Goal: Browse casually: Explore the website without a specific task or goal

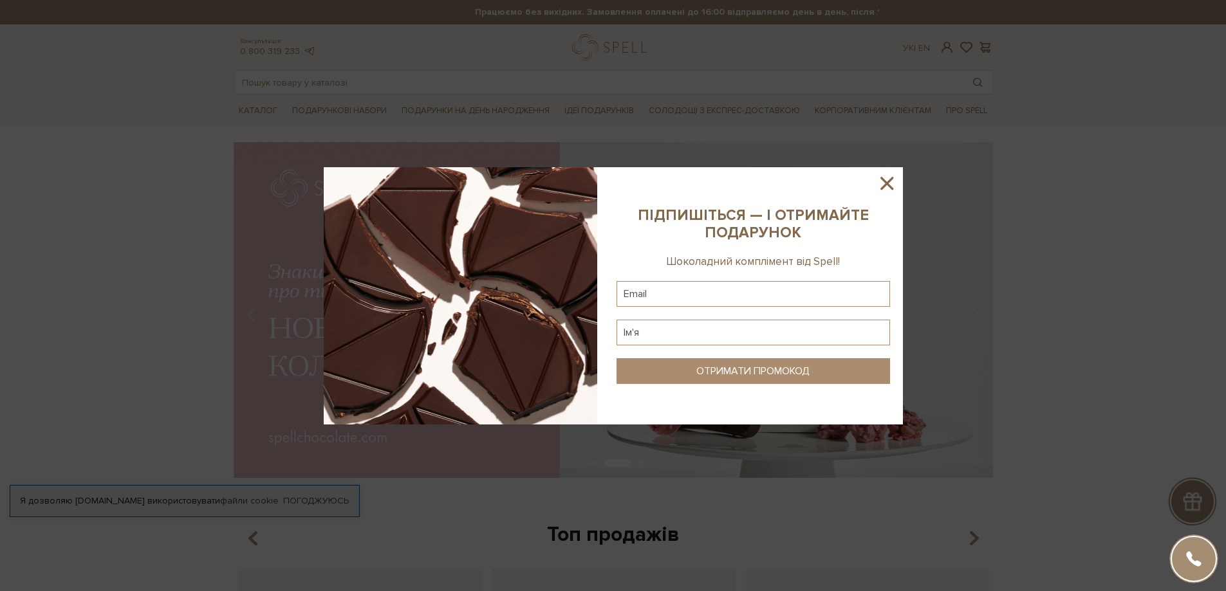
click at [891, 181] on icon at bounding box center [887, 183] width 22 height 22
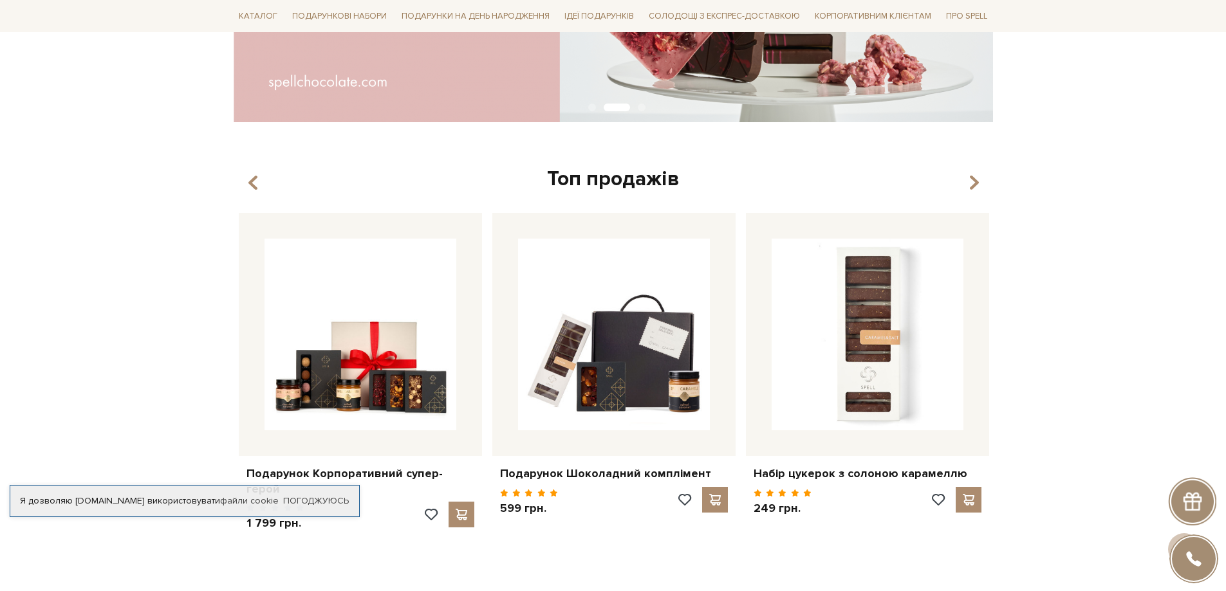
scroll to position [386, 0]
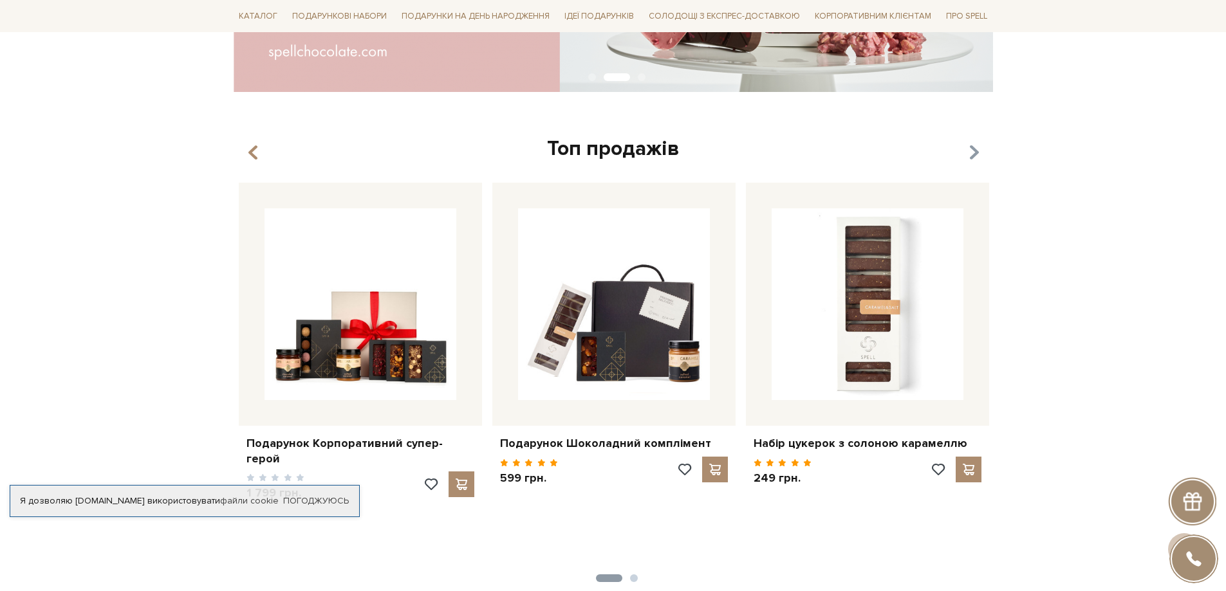
click at [969, 150] on icon "button" at bounding box center [973, 153] width 11 height 22
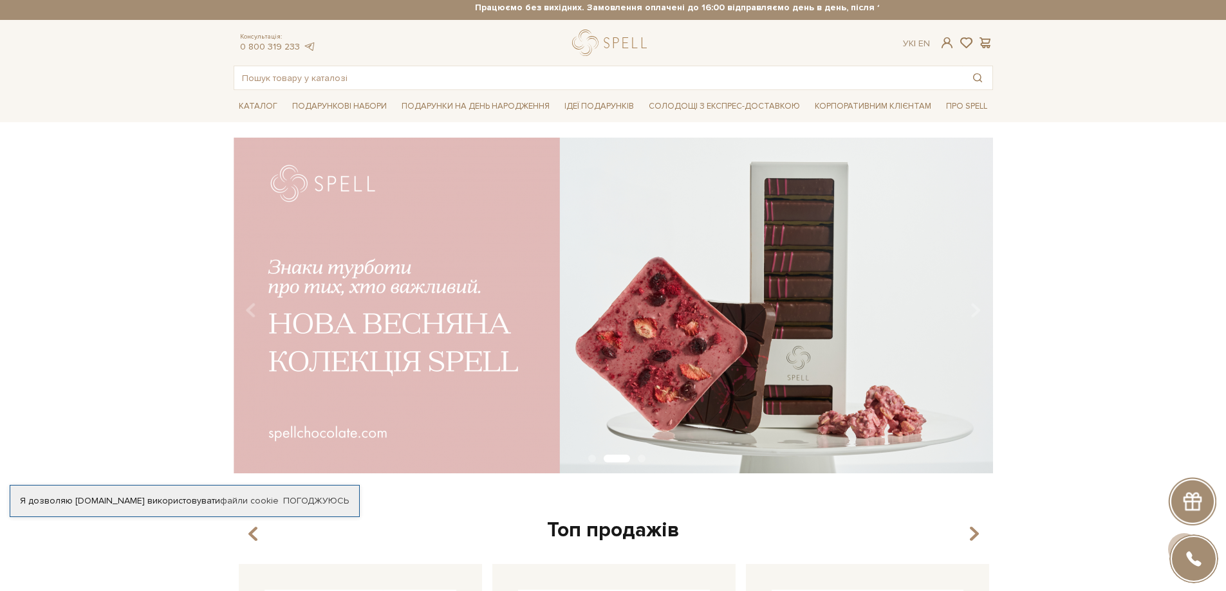
scroll to position [0, 0]
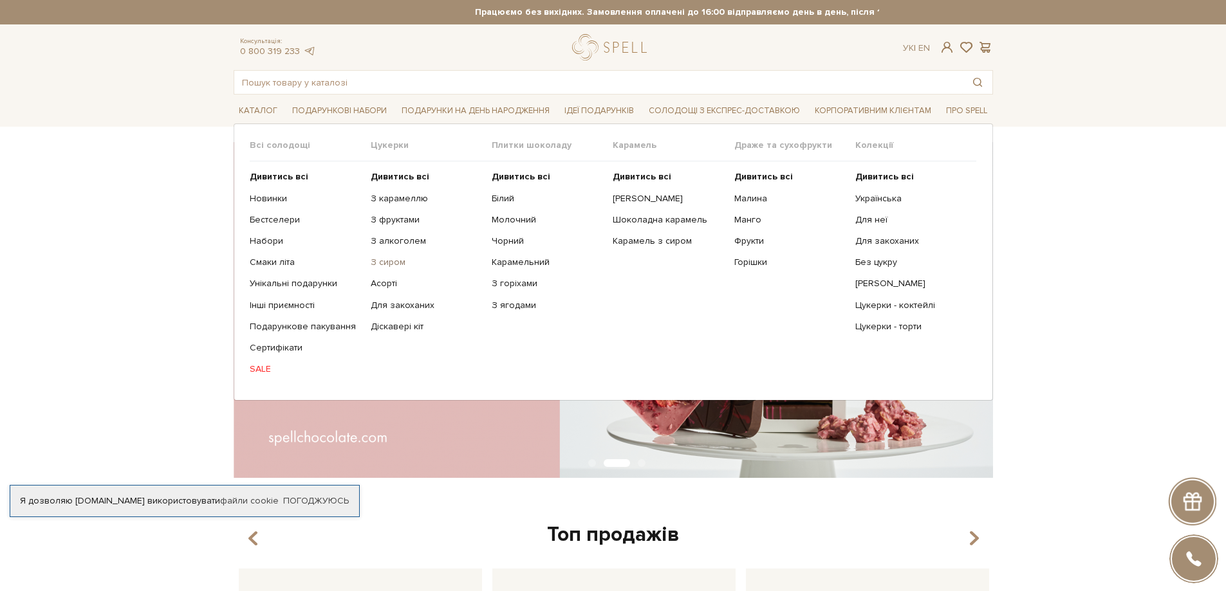
click at [385, 263] on link "З сиром" at bounding box center [426, 263] width 111 height 12
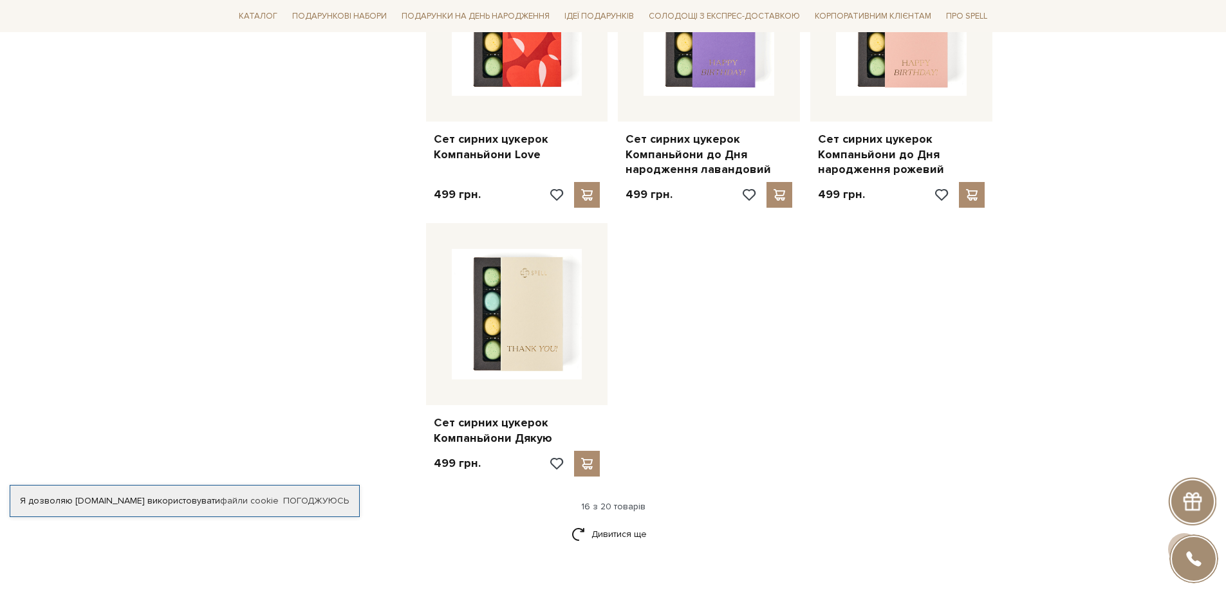
scroll to position [1416, 0]
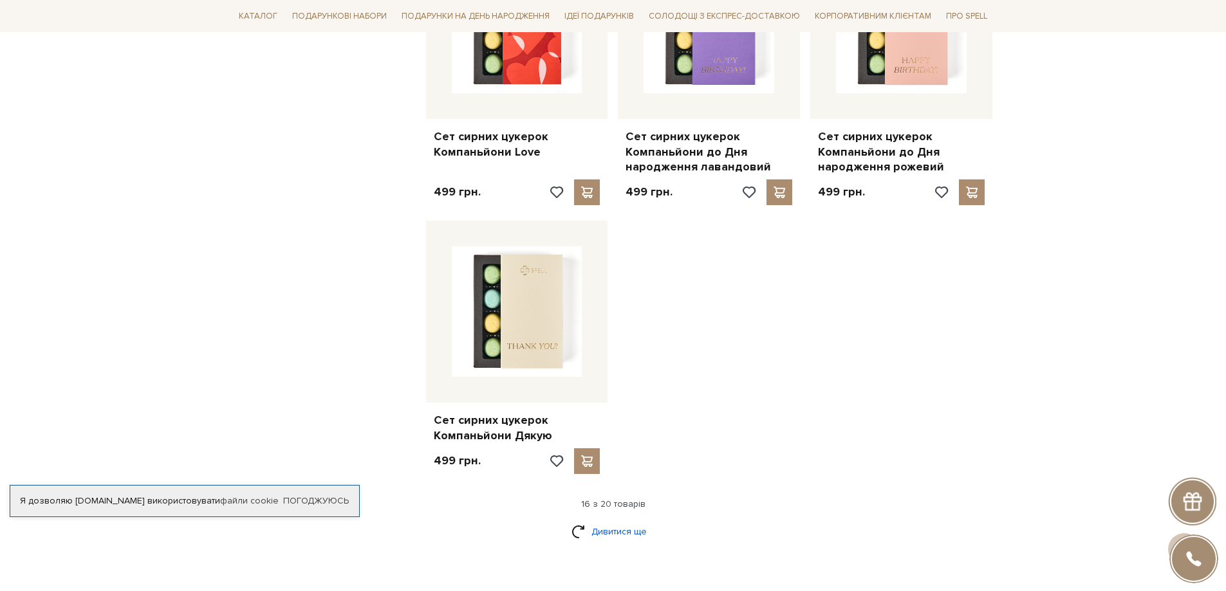
click at [617, 535] on link "Дивитися ще" at bounding box center [613, 532] width 84 height 23
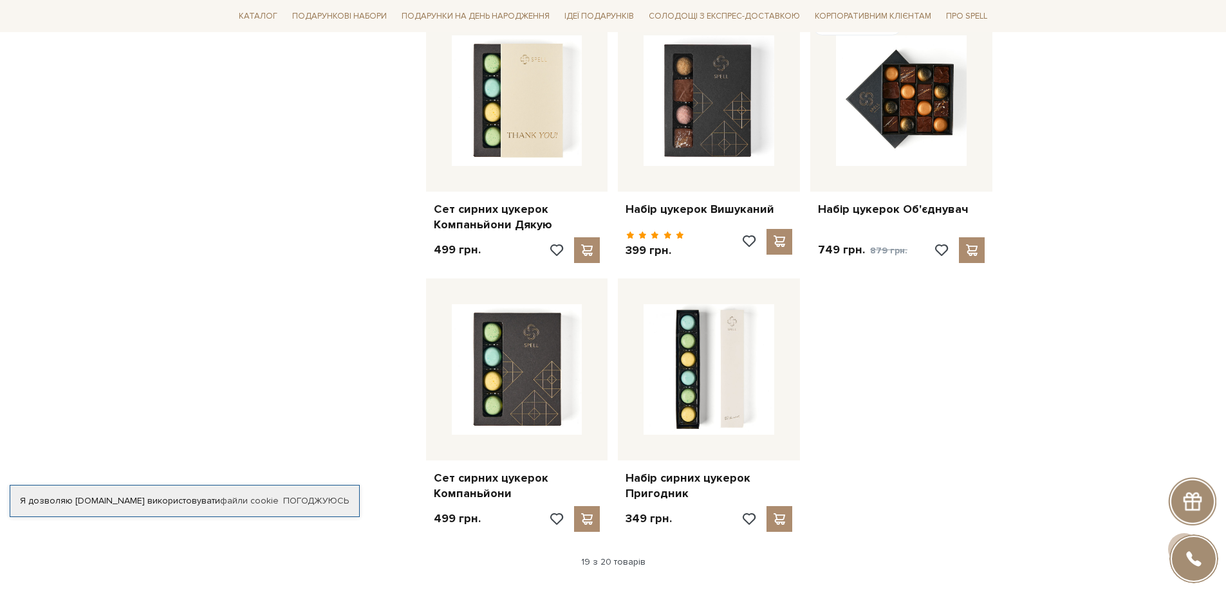
scroll to position [1673, 0]
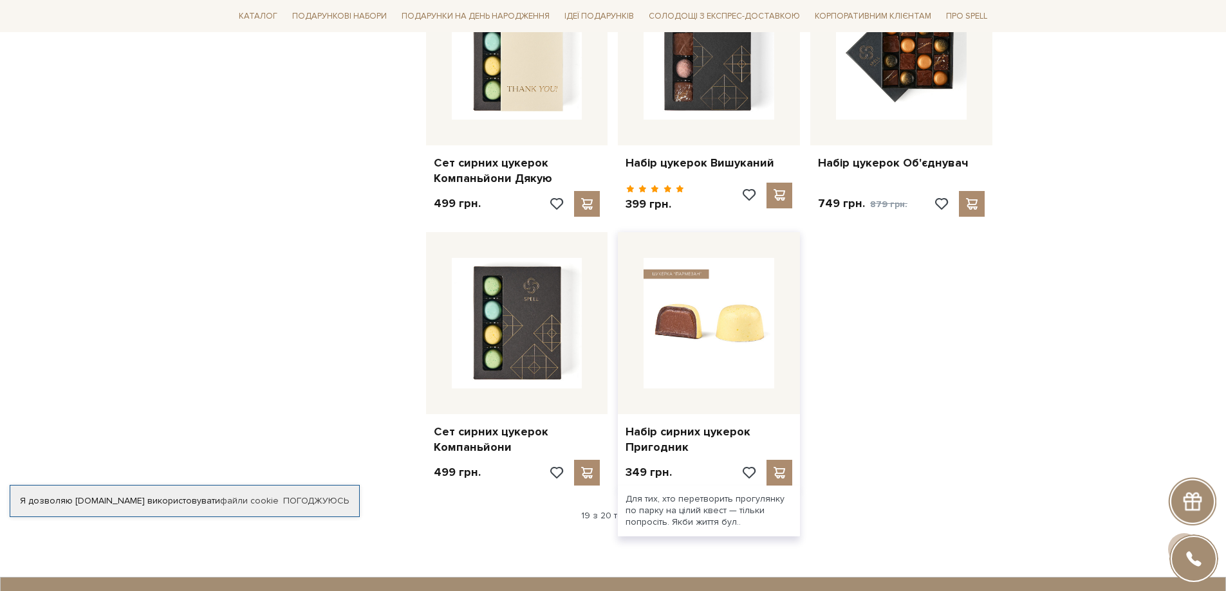
click at [687, 329] on img at bounding box center [709, 323] width 131 height 131
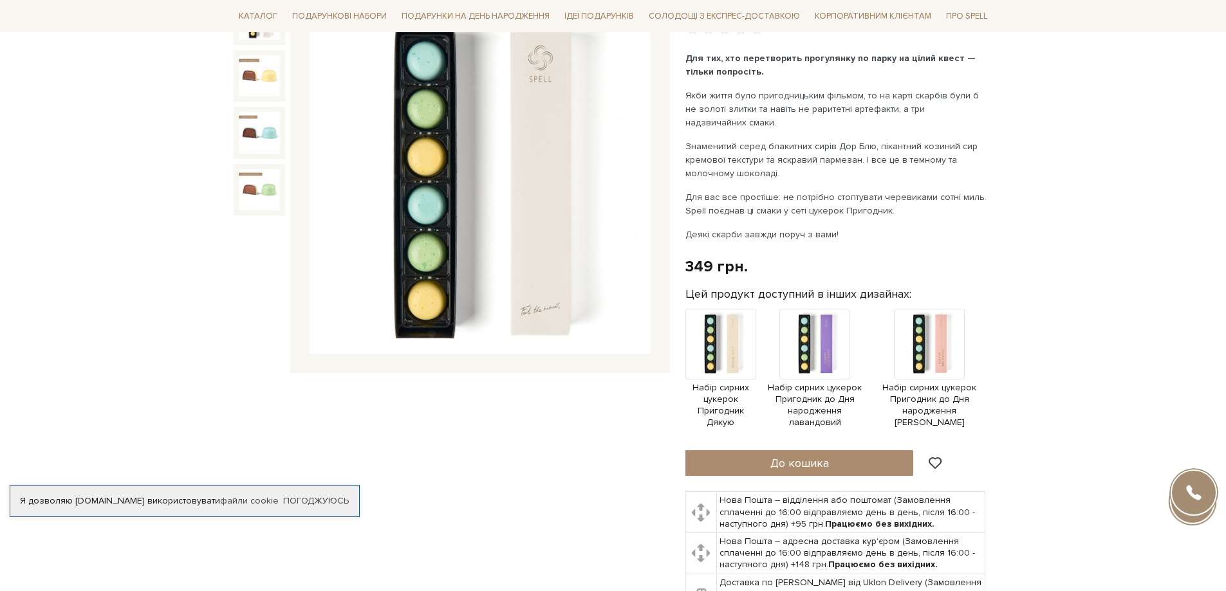
scroll to position [129, 0]
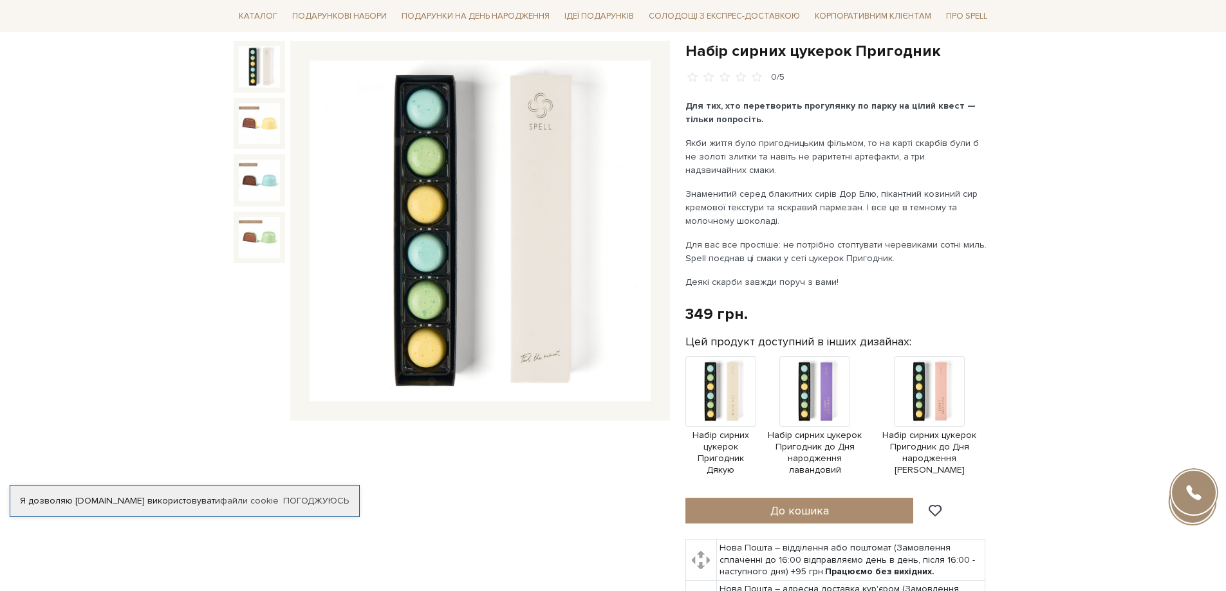
click at [438, 167] on img at bounding box center [480, 230] width 341 height 341
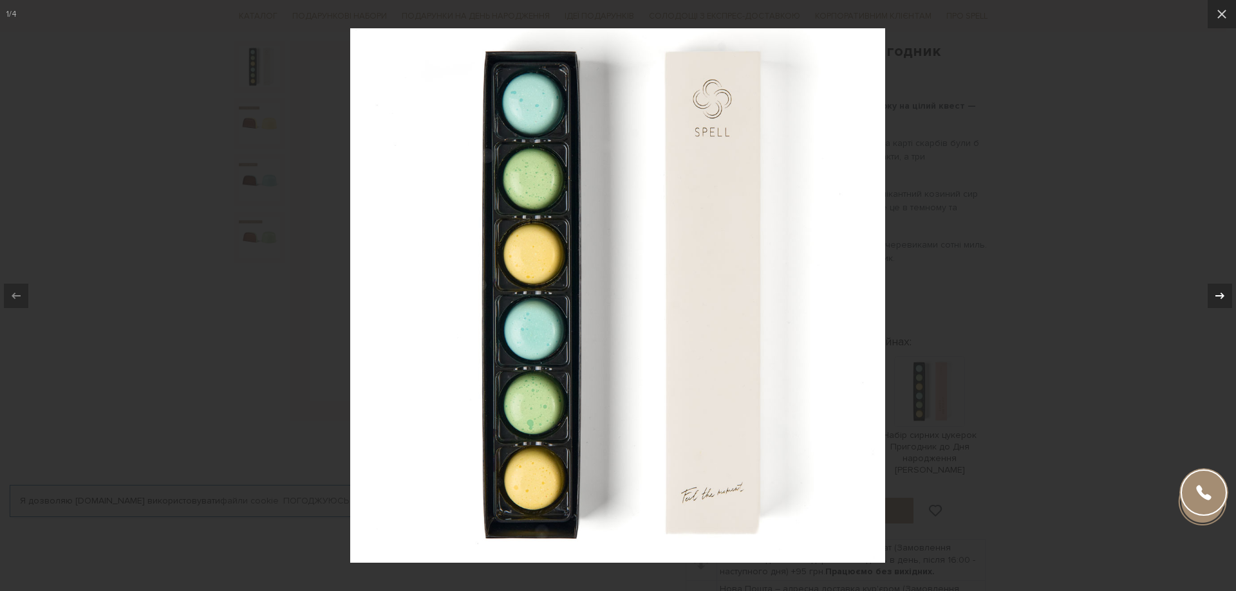
click at [1219, 297] on icon at bounding box center [1219, 295] width 15 height 15
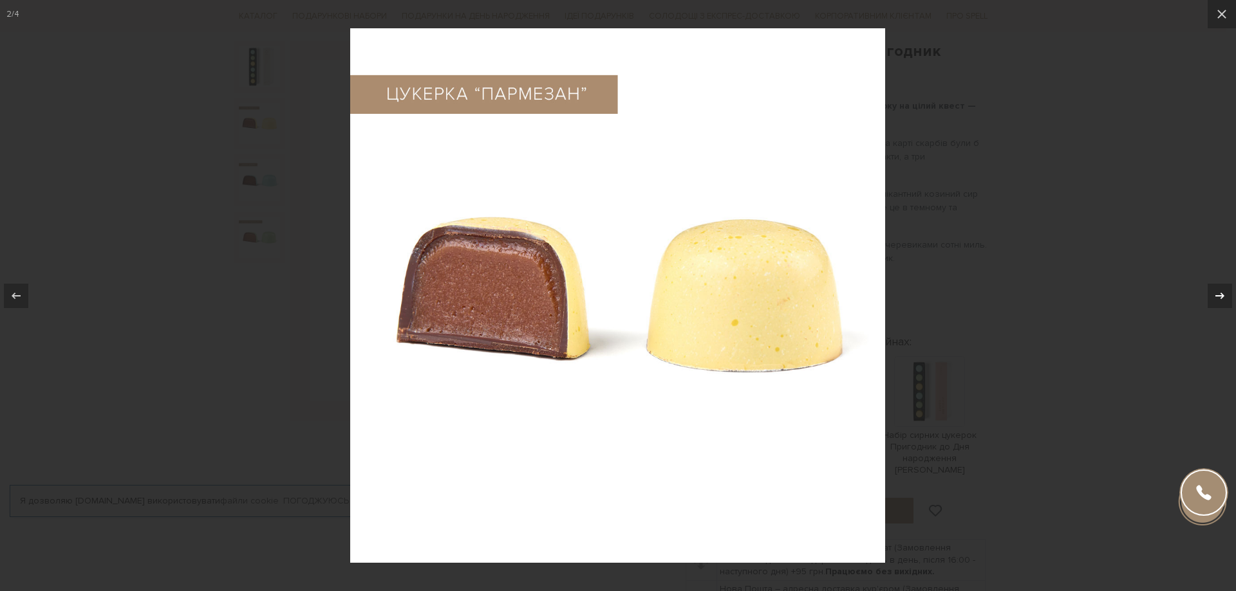
click at [1219, 297] on icon at bounding box center [1219, 295] width 15 height 15
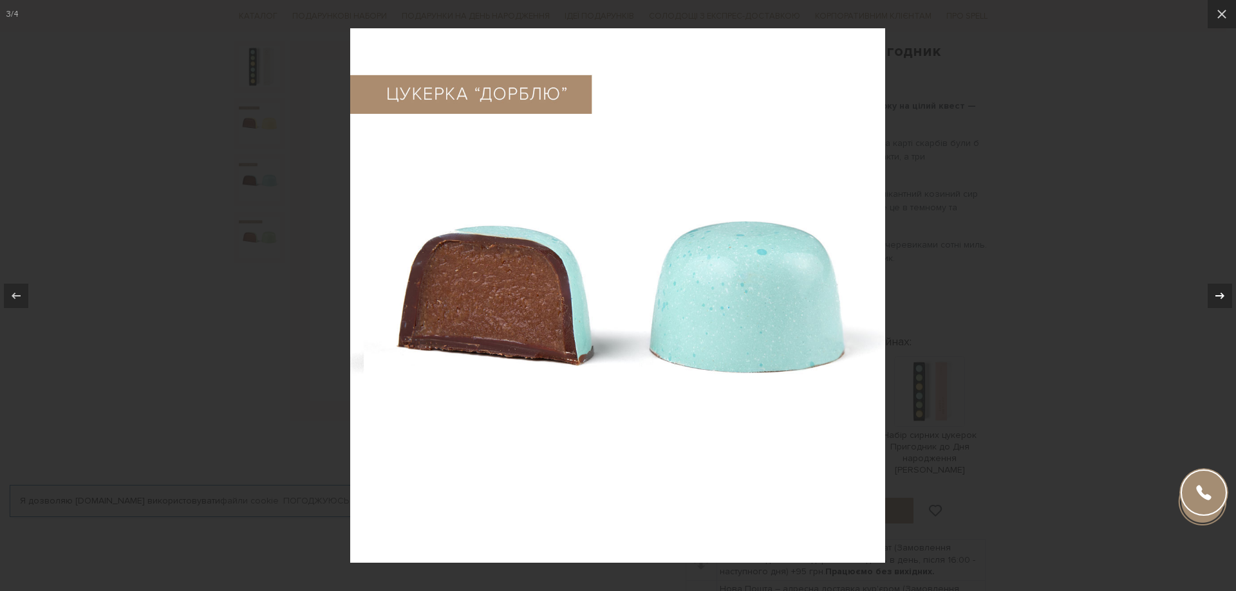
click at [1219, 297] on div "3 / 4" at bounding box center [618, 295] width 1236 height 591
click at [1218, 294] on icon at bounding box center [1219, 295] width 15 height 15
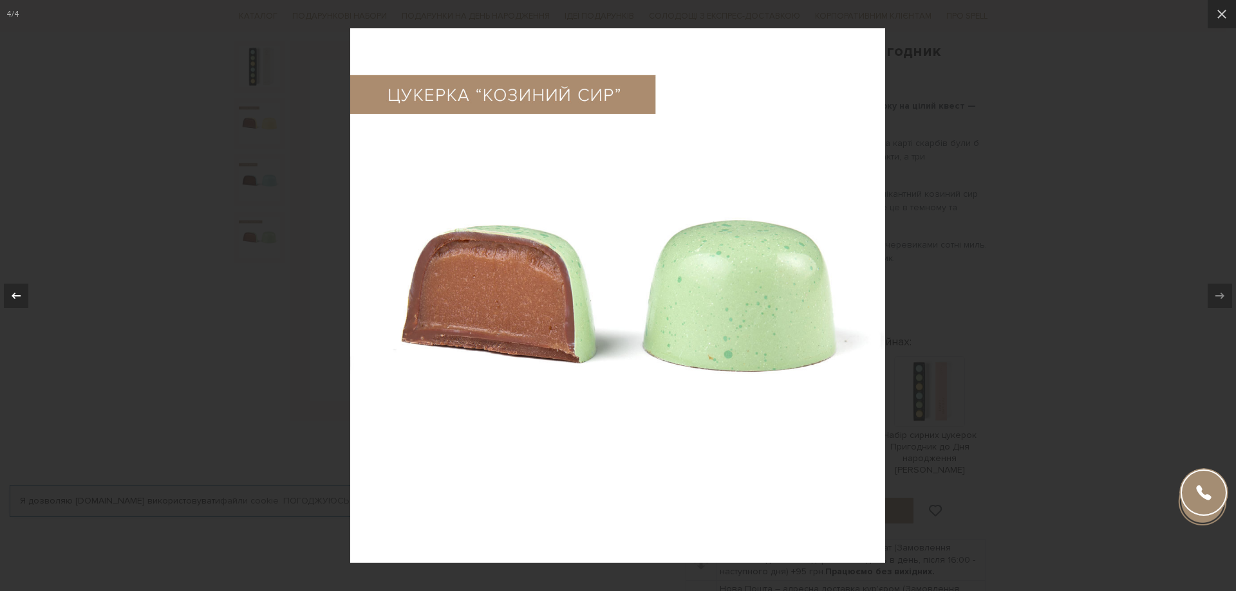
click at [10, 292] on icon at bounding box center [15, 295] width 15 height 15
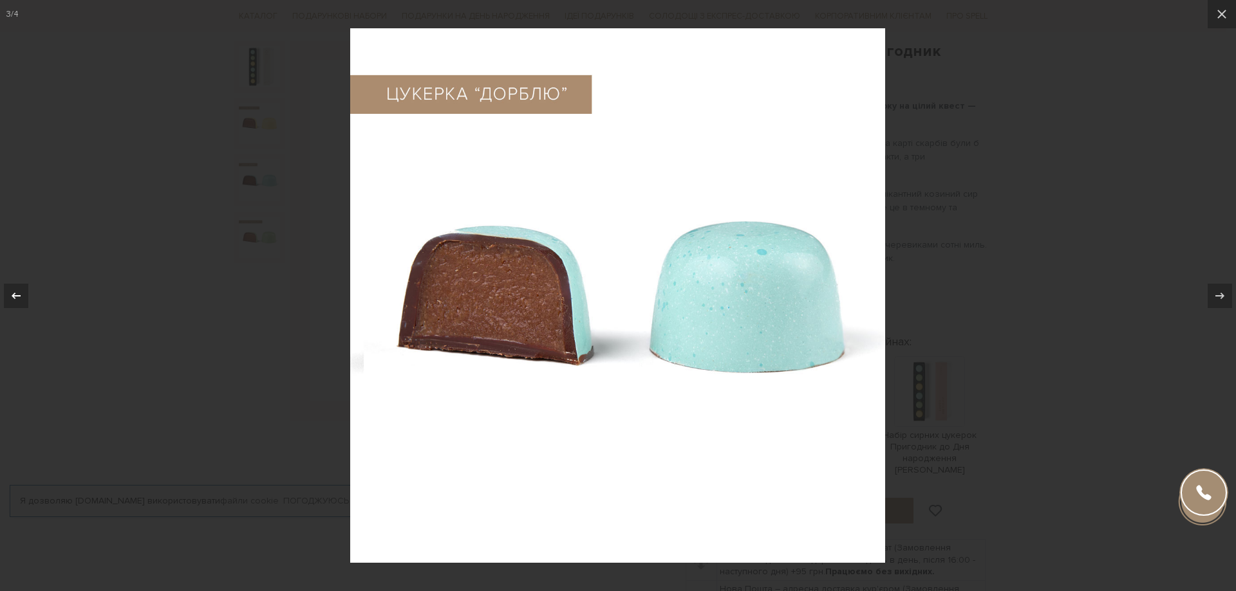
click at [10, 292] on icon at bounding box center [15, 295] width 15 height 15
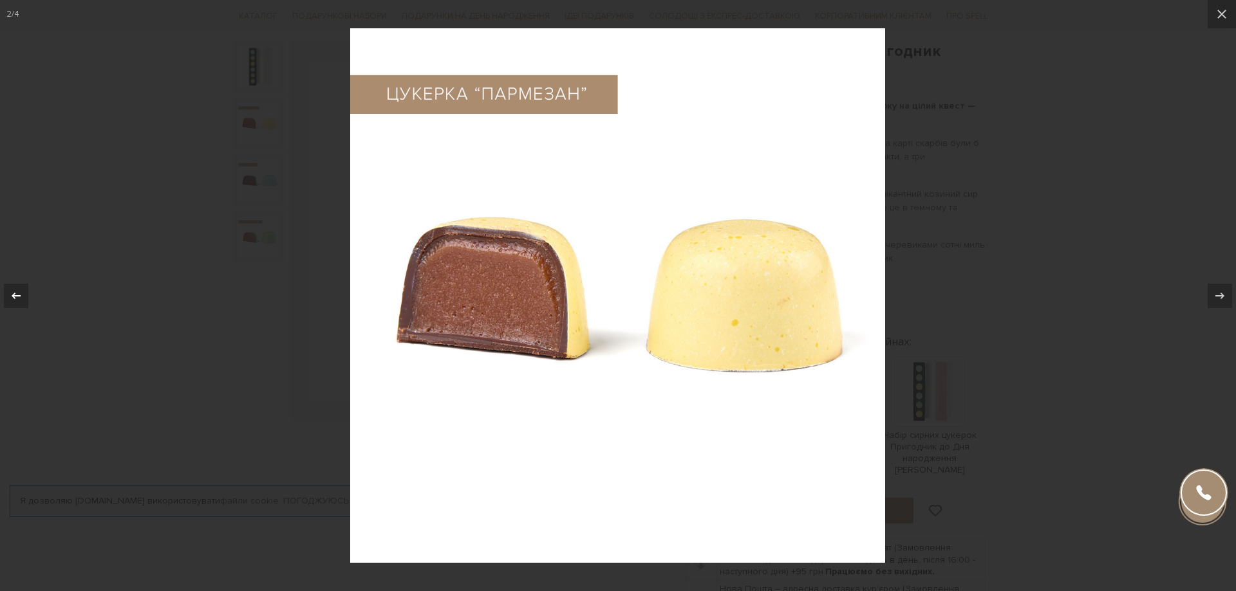
click at [10, 292] on icon at bounding box center [15, 295] width 15 height 15
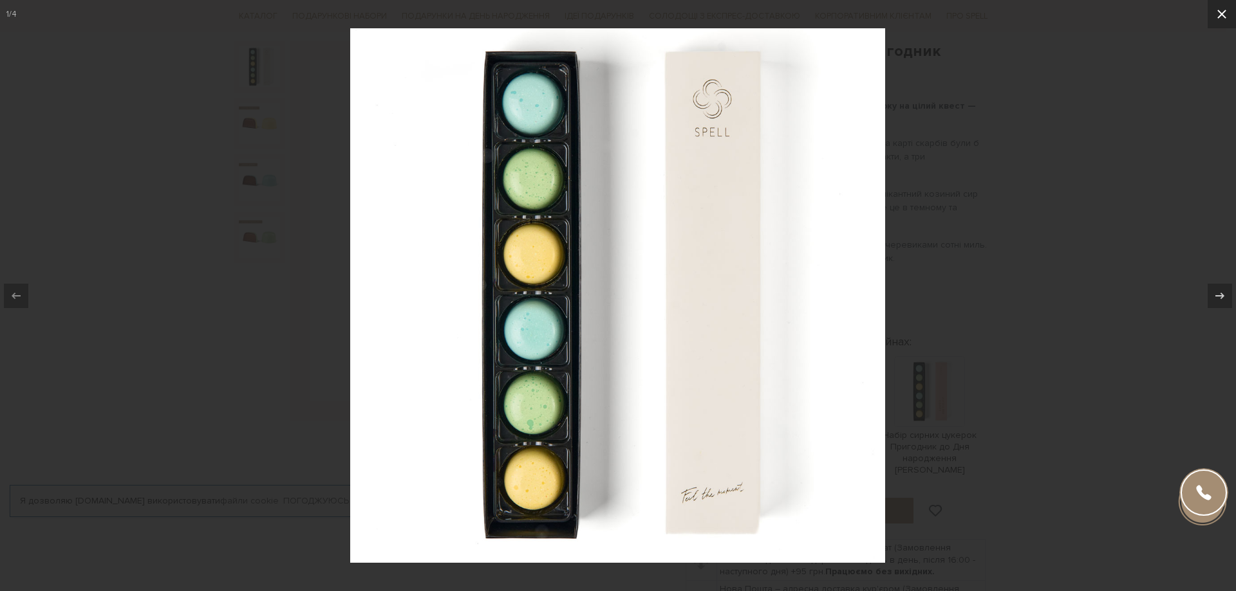
click at [1225, 8] on icon at bounding box center [1221, 13] width 15 height 15
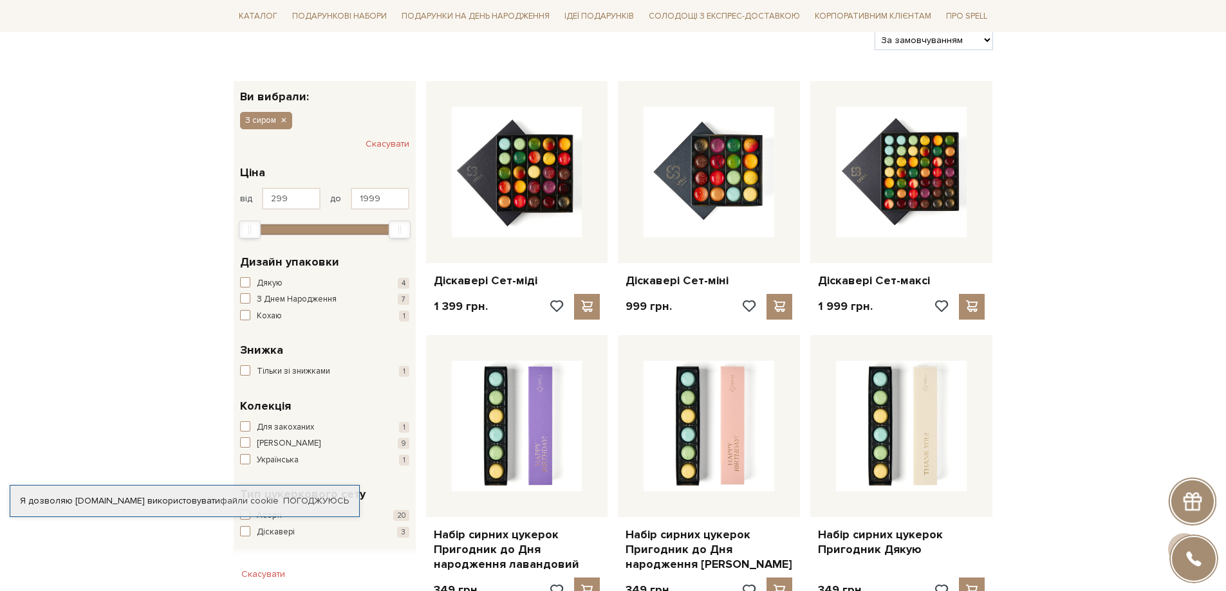
scroll to position [129, 0]
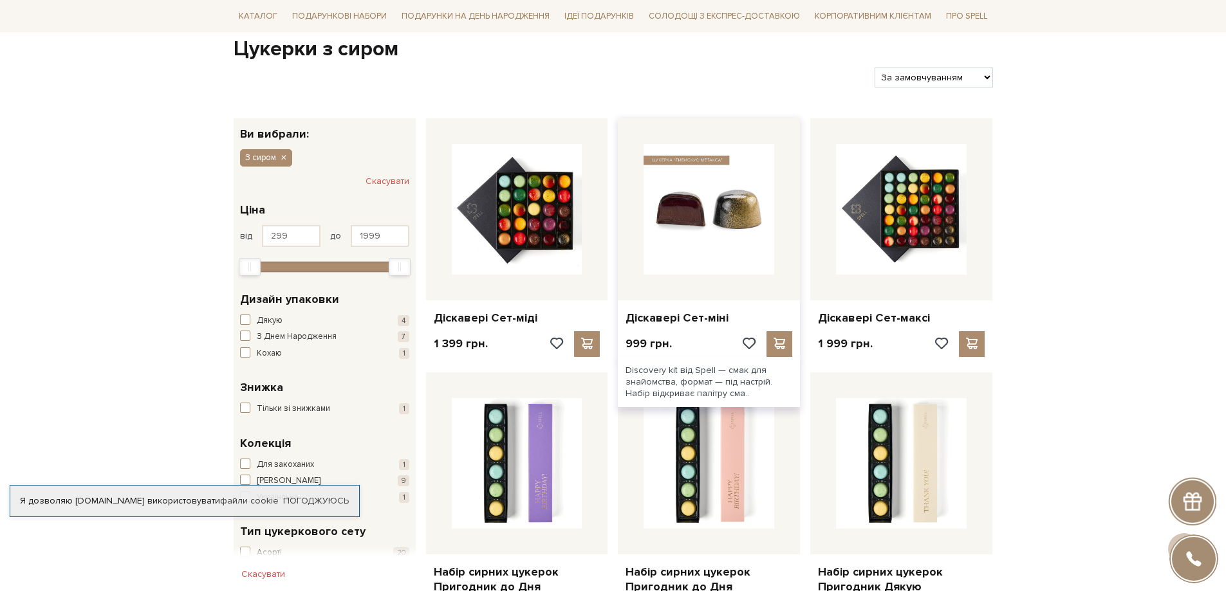
click at [714, 233] on img at bounding box center [709, 209] width 131 height 131
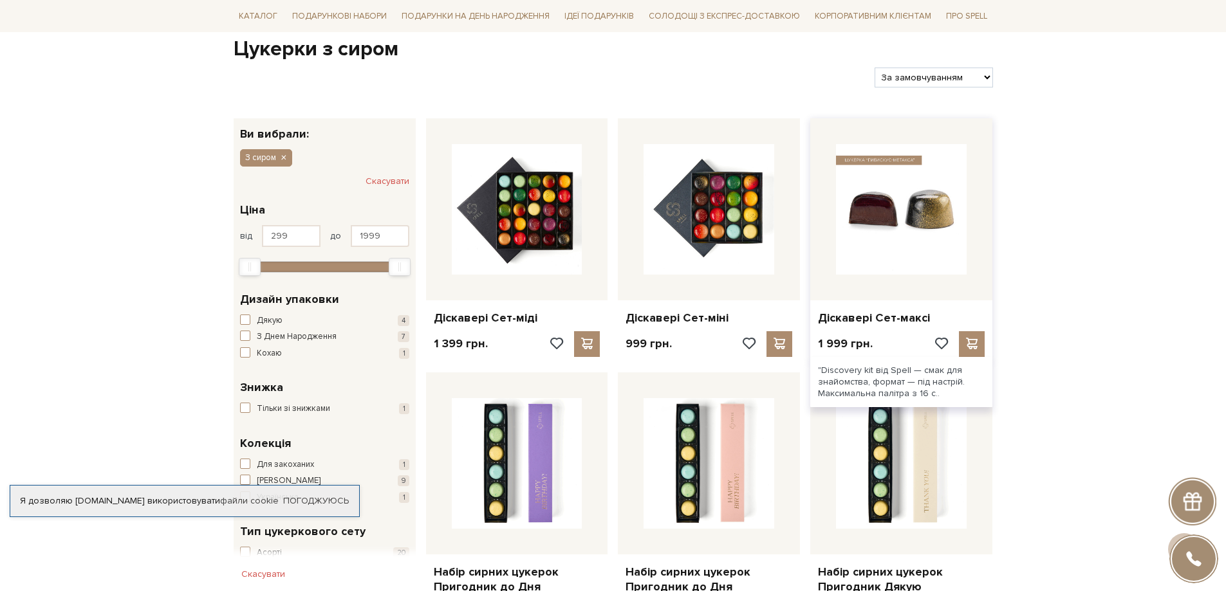
click at [927, 226] on img at bounding box center [901, 209] width 131 height 131
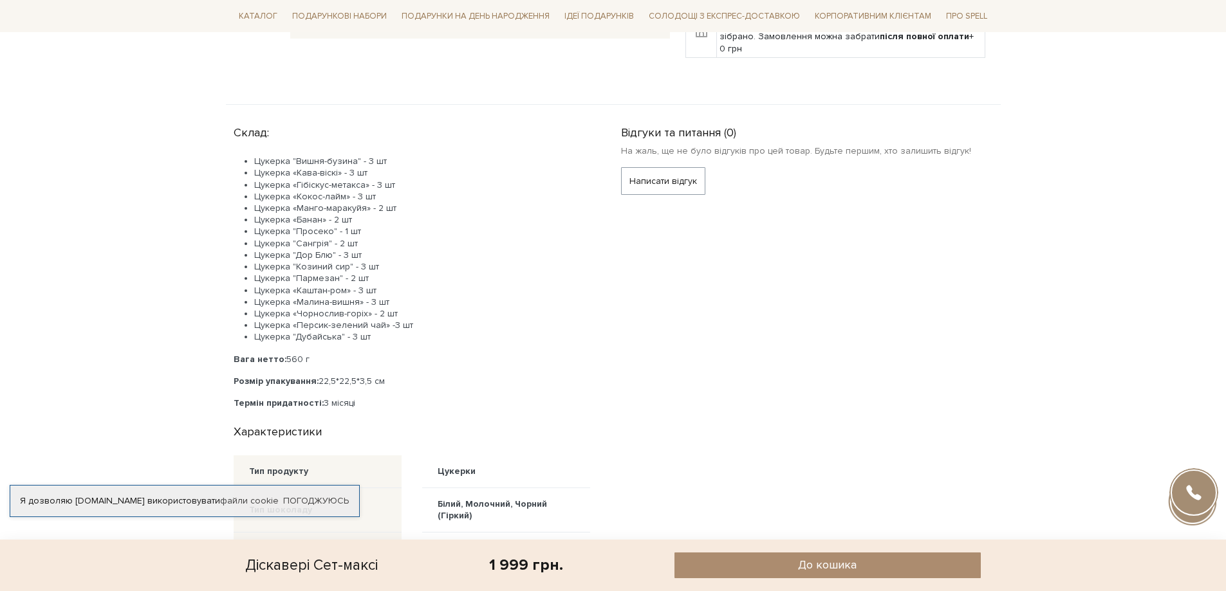
scroll to position [515, 0]
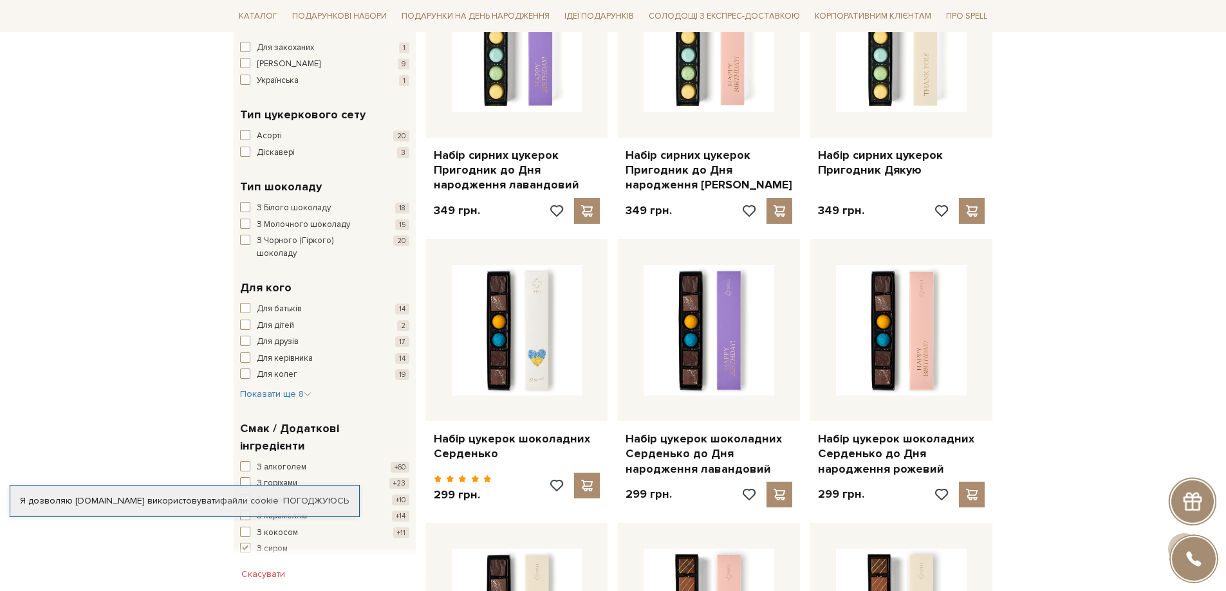
scroll to position [515, 0]
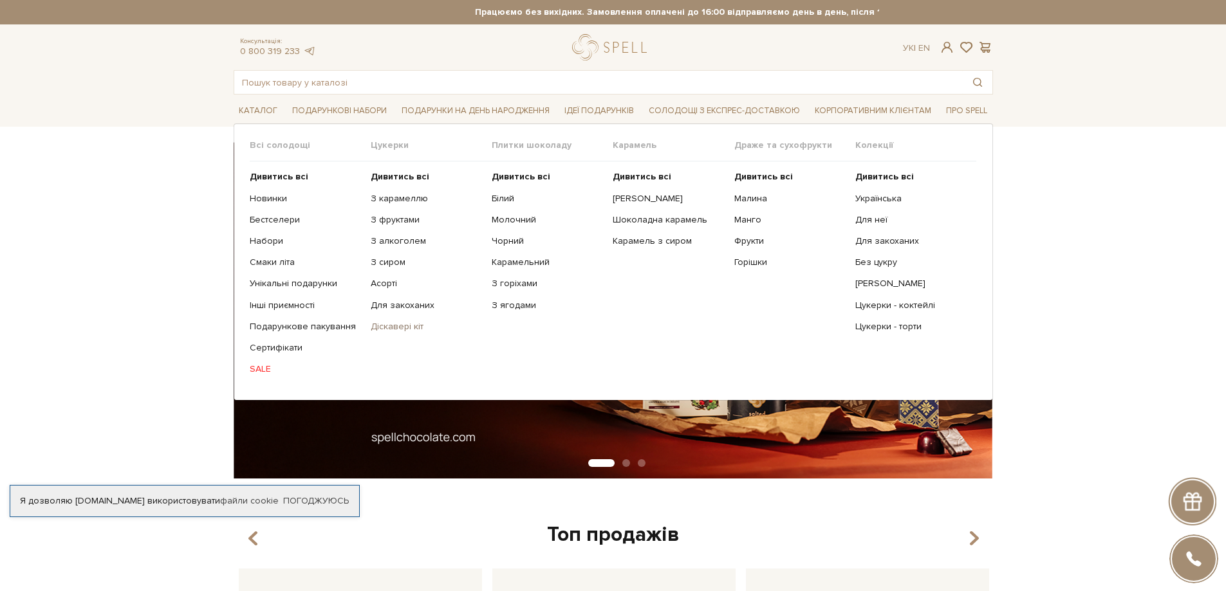
click at [400, 326] on link "Діскавері кіт" at bounding box center [426, 327] width 111 height 12
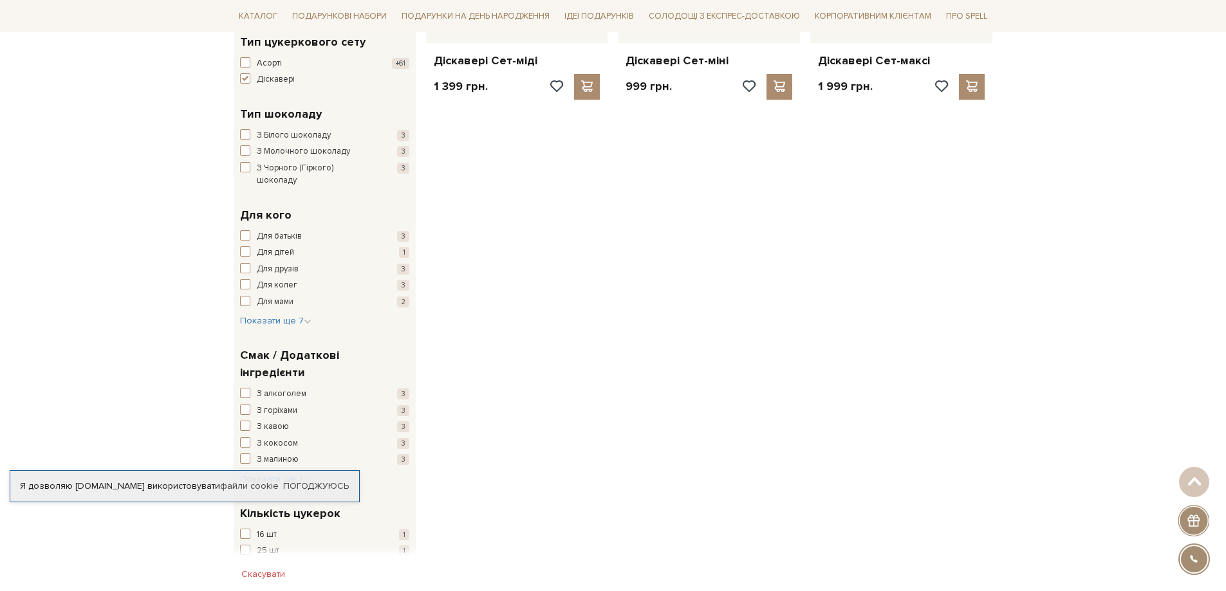
scroll to position [515, 0]
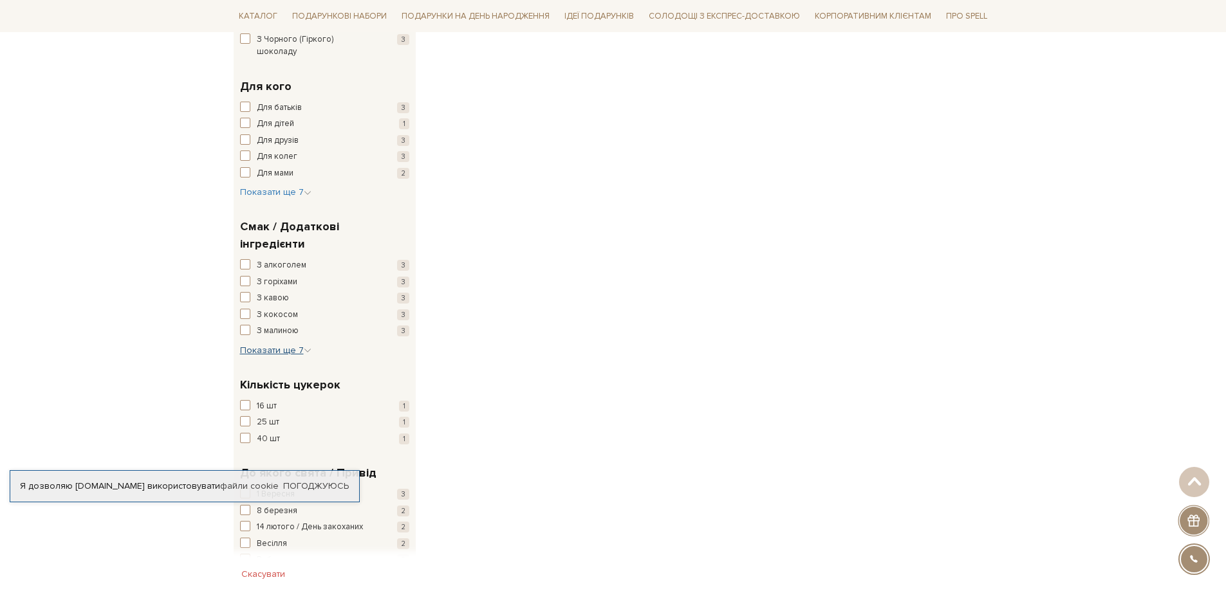
click at [269, 345] on span "Показати ще 7" at bounding box center [275, 350] width 71 height 11
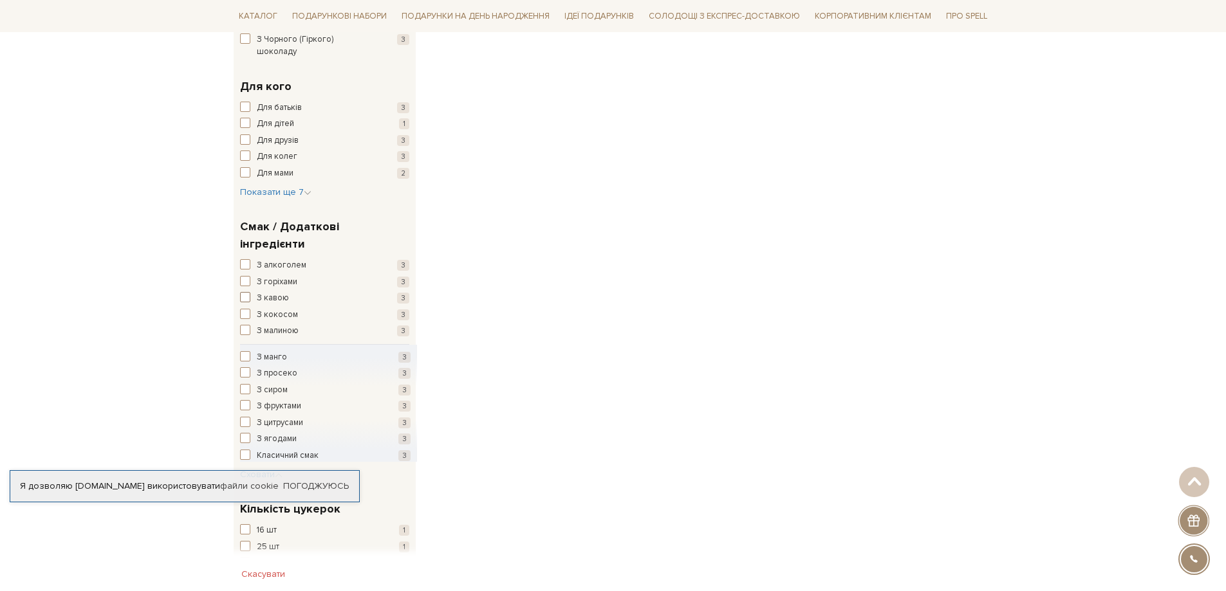
click at [270, 292] on span "З кавою" at bounding box center [273, 298] width 32 height 13
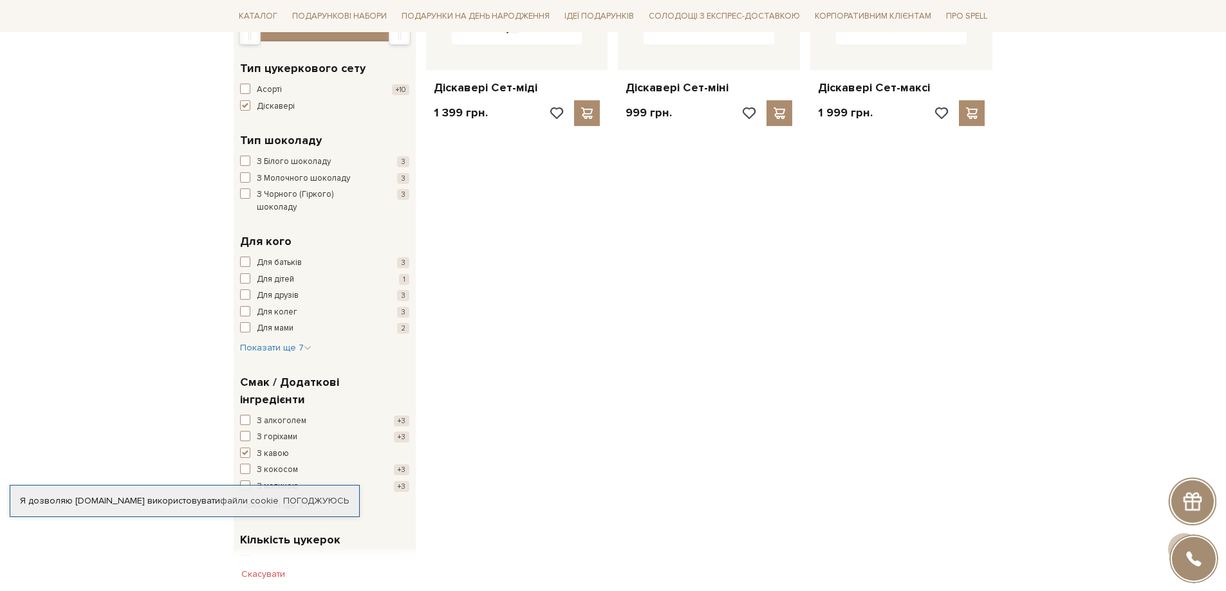
scroll to position [515, 0]
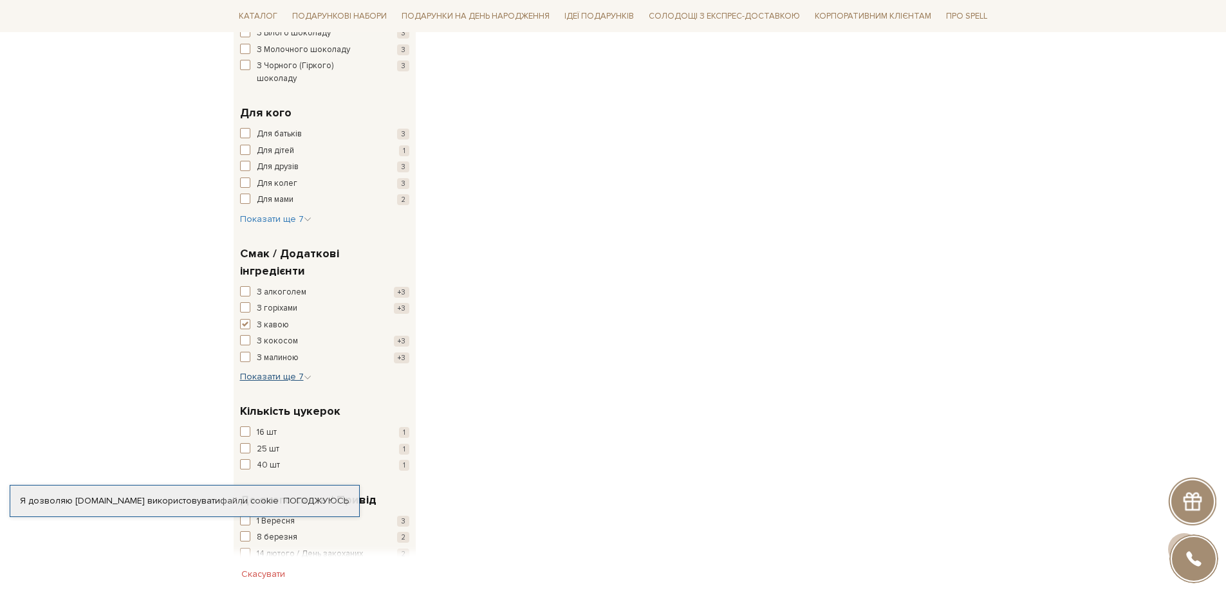
click at [288, 371] on span "Показати ще 7" at bounding box center [275, 376] width 71 height 11
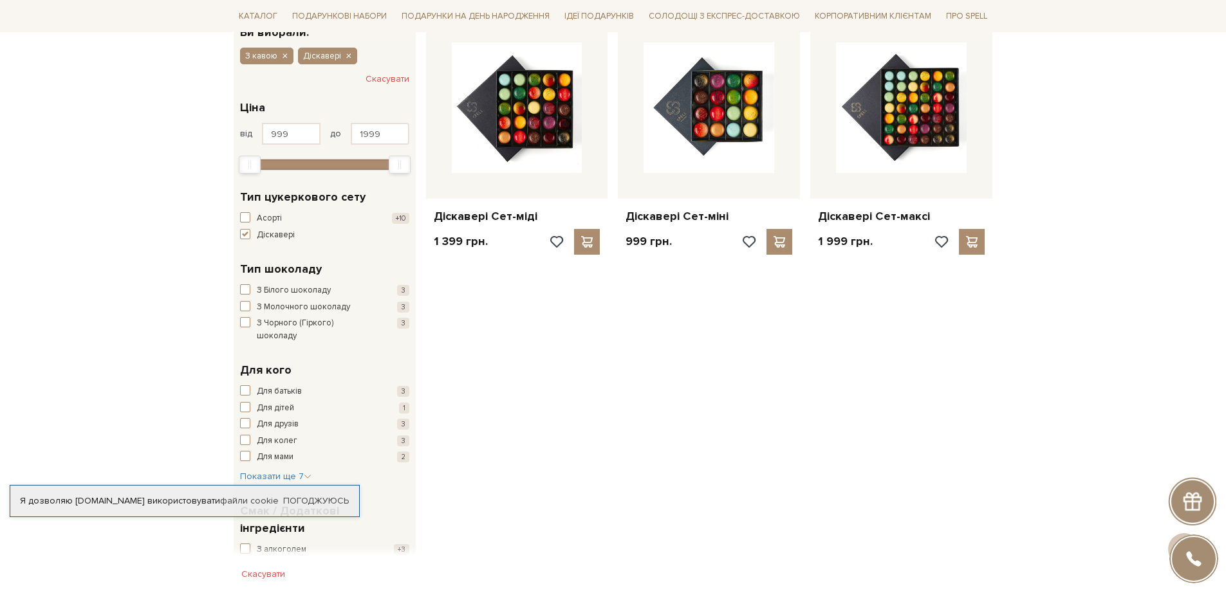
scroll to position [0, 0]
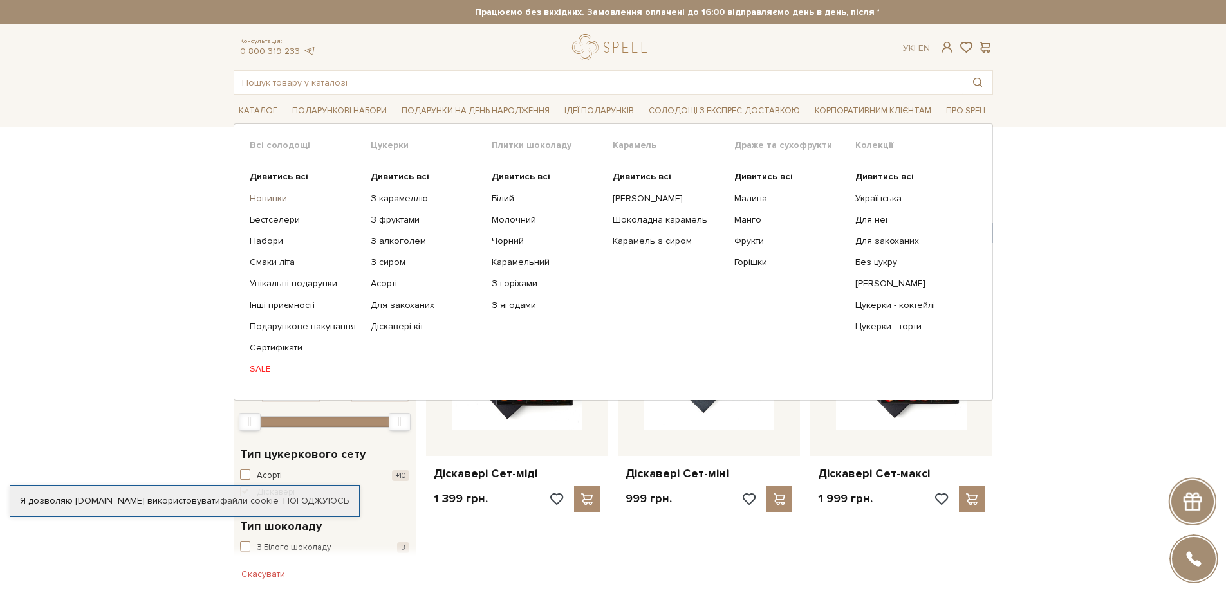
click at [275, 199] on link "Новинки" at bounding box center [305, 199] width 111 height 12
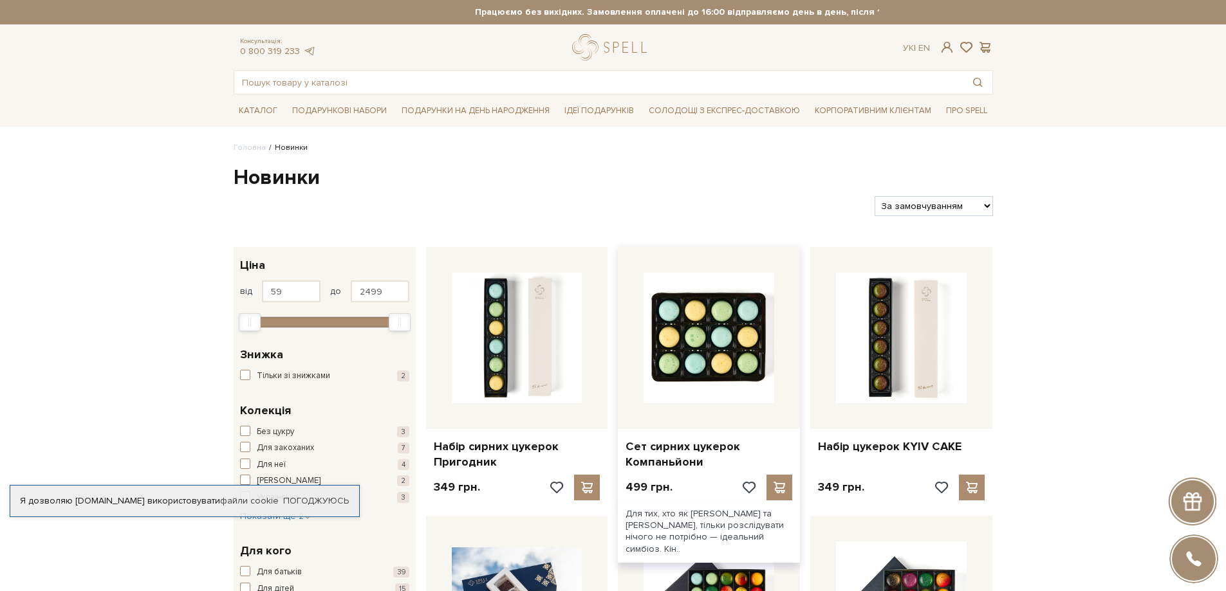
click at [705, 349] on img at bounding box center [709, 338] width 131 height 131
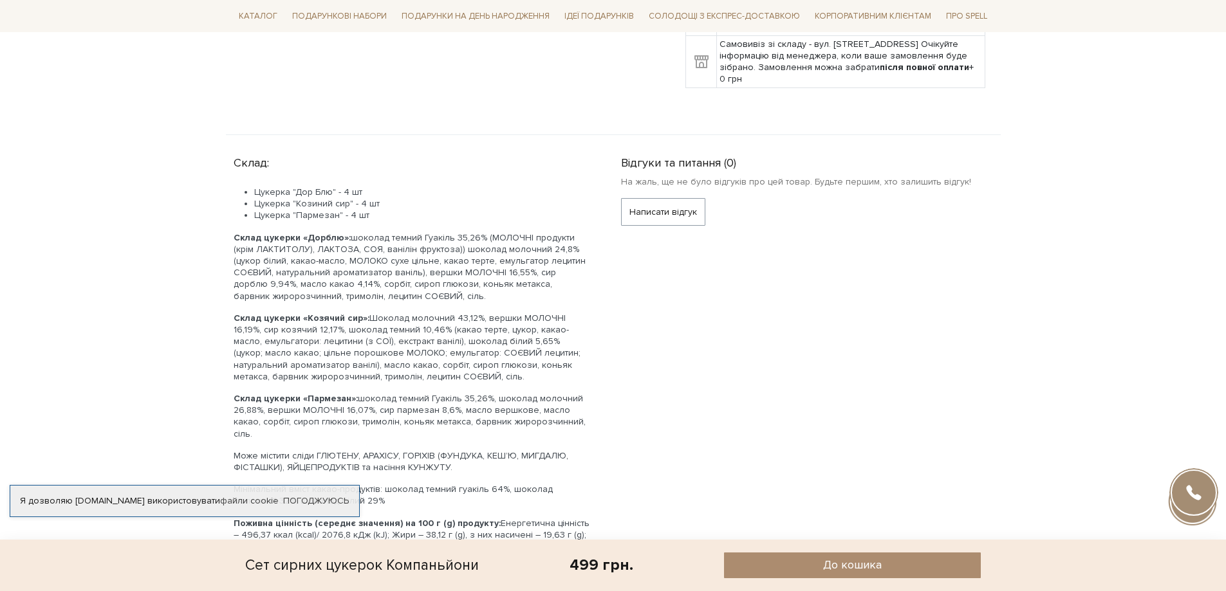
scroll to position [772, 0]
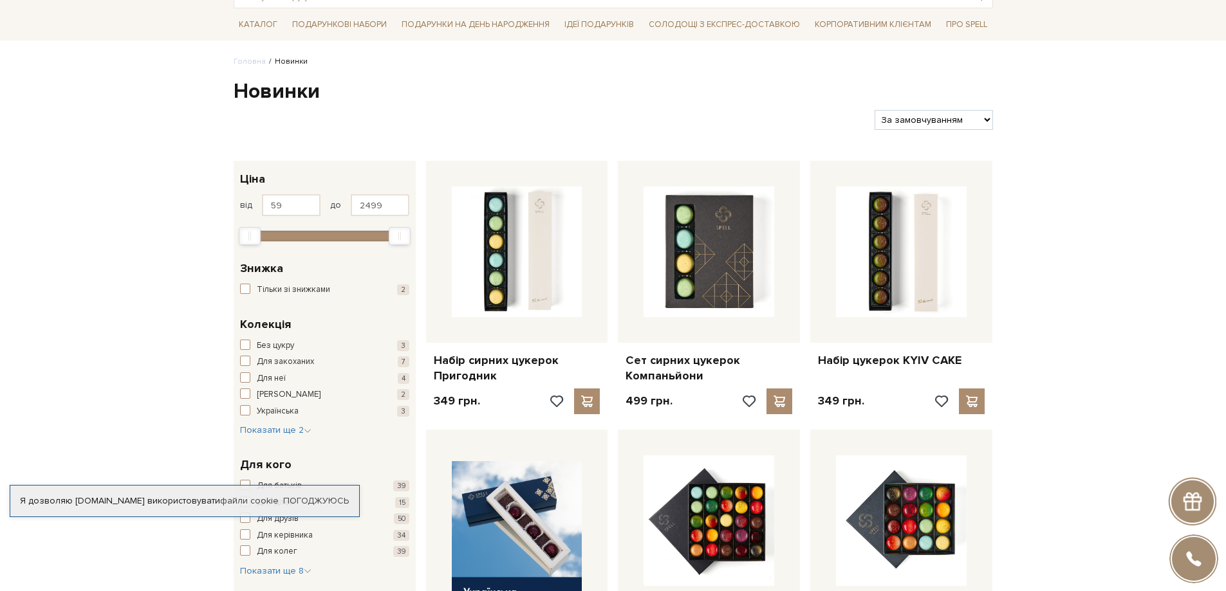
scroll to position [129, 0]
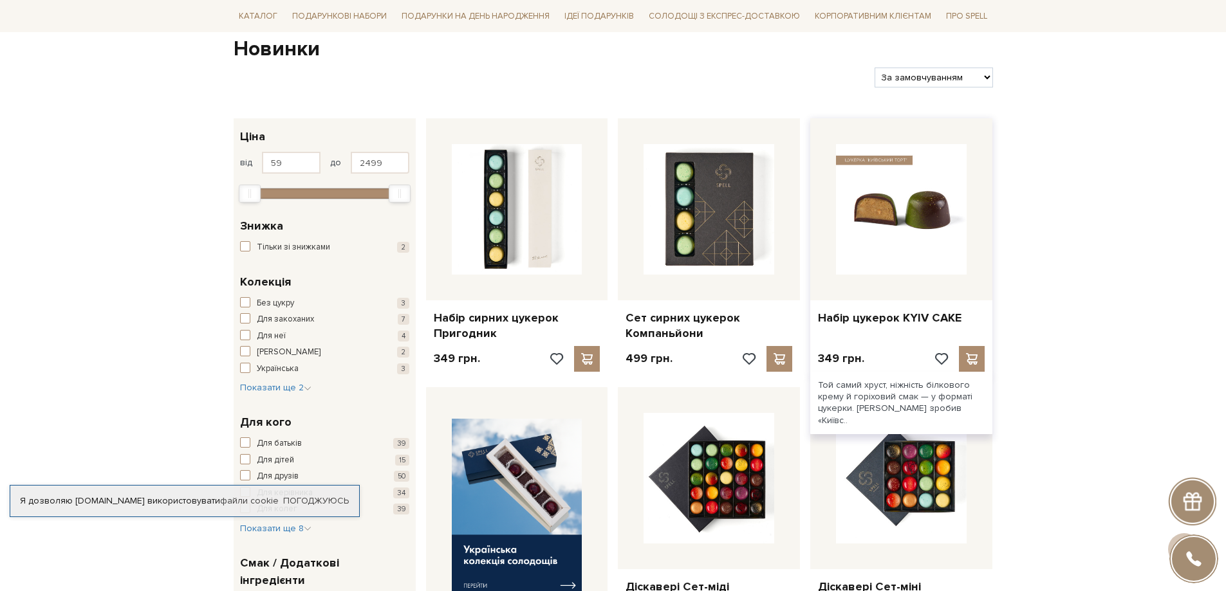
click at [877, 243] on img at bounding box center [901, 209] width 131 height 131
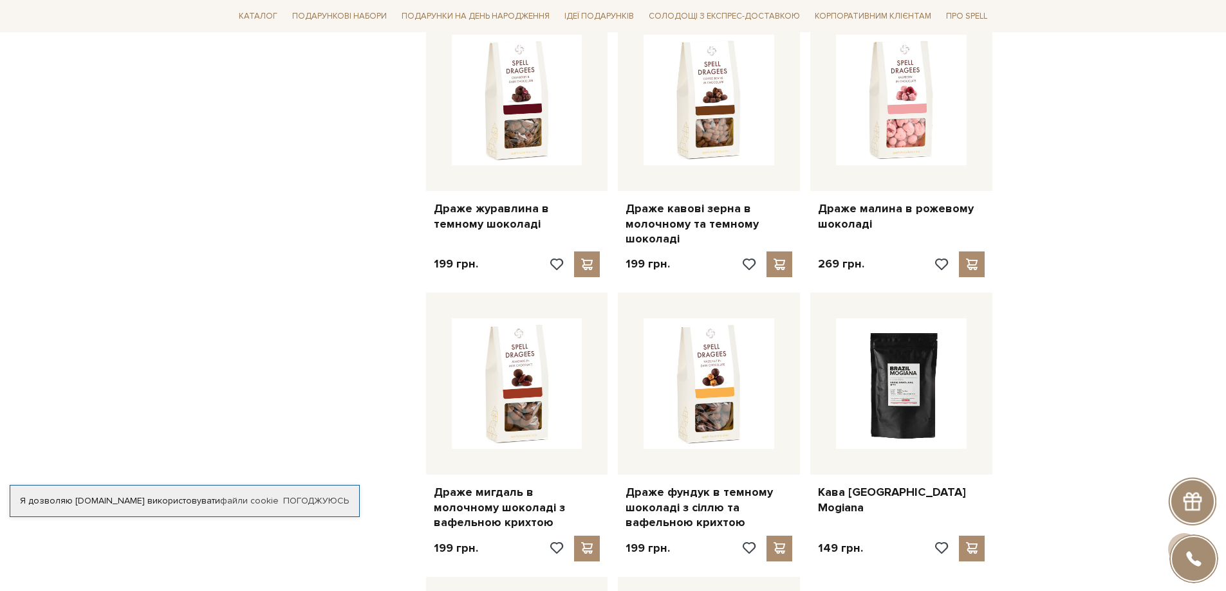
scroll to position [901, 0]
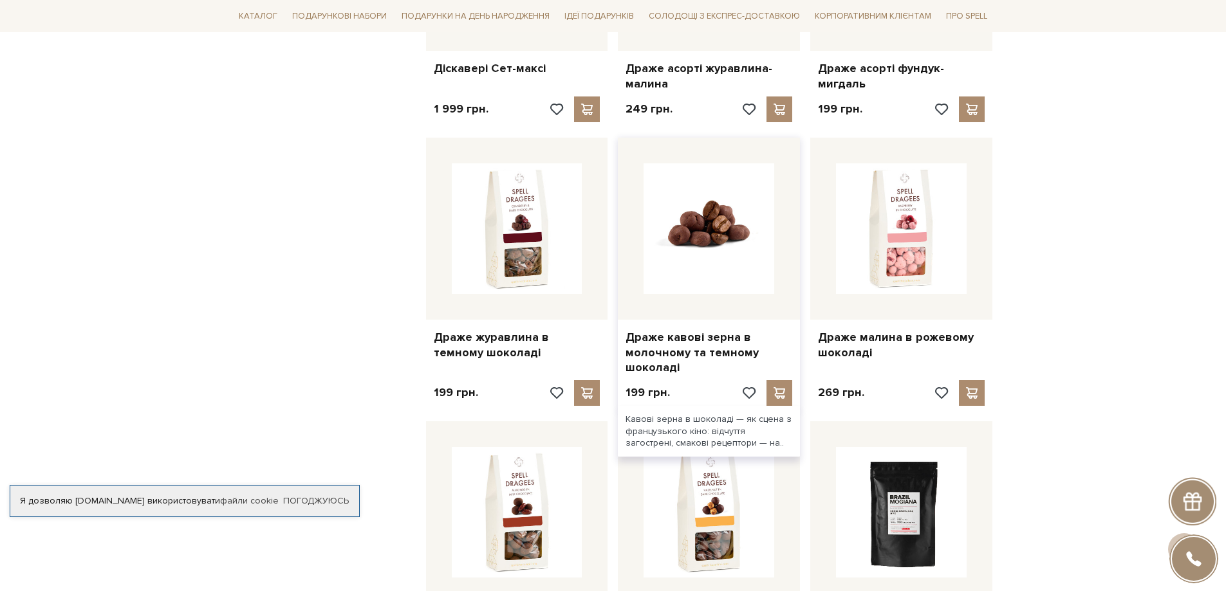
click at [697, 236] on img at bounding box center [709, 228] width 131 height 131
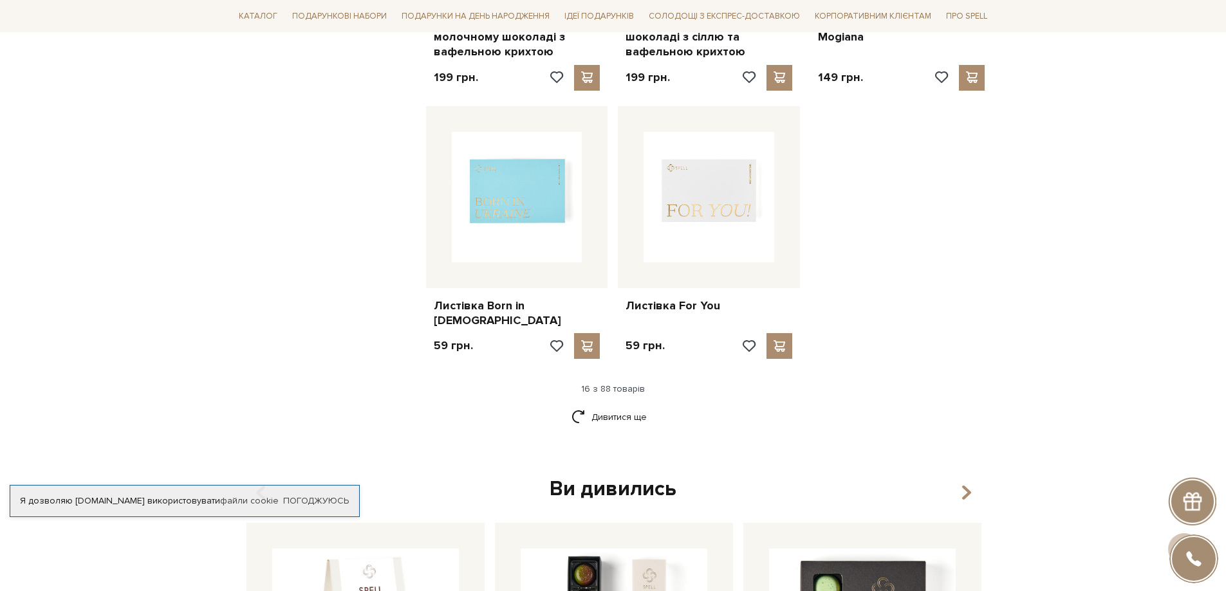
scroll to position [1544, 0]
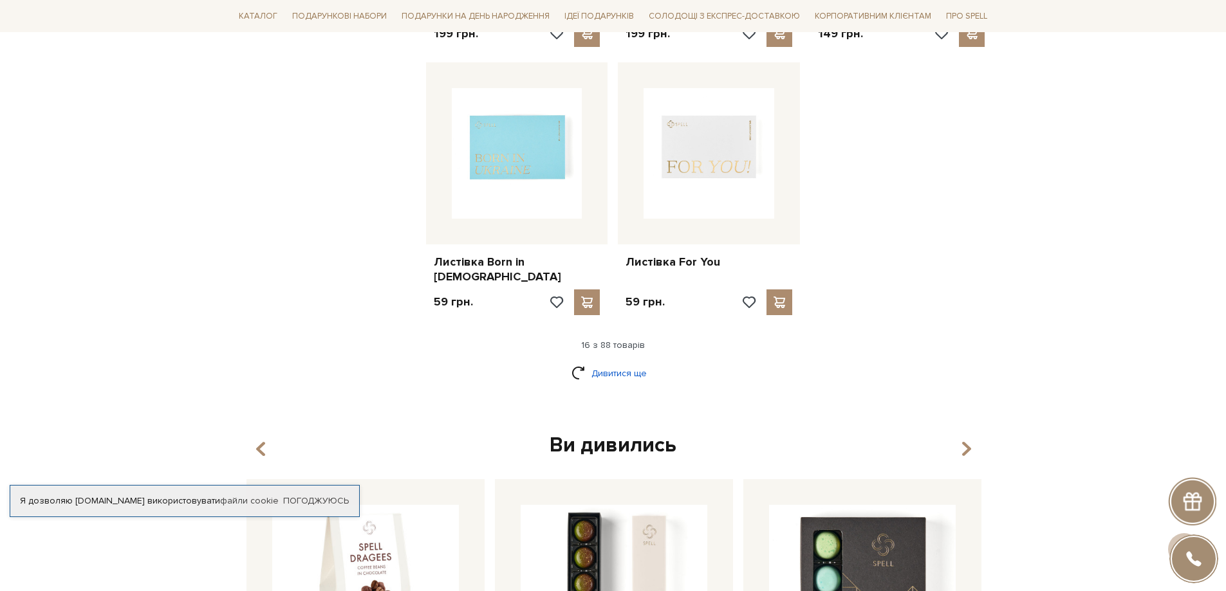
click at [604, 362] on link "Дивитися ще" at bounding box center [613, 373] width 84 height 23
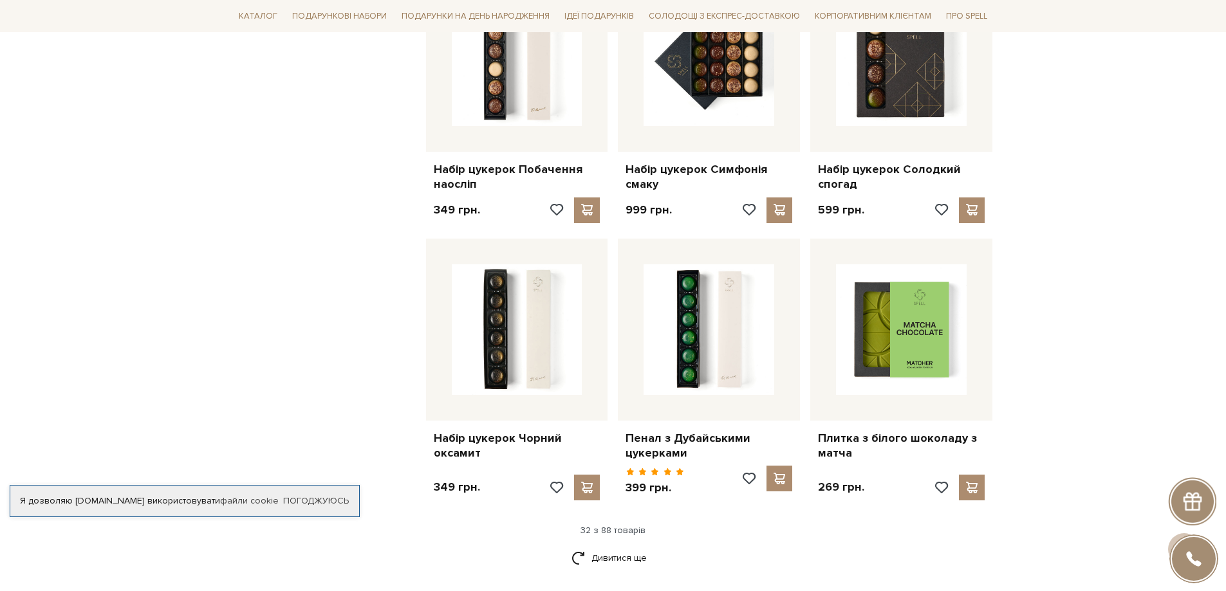
scroll to position [2832, 0]
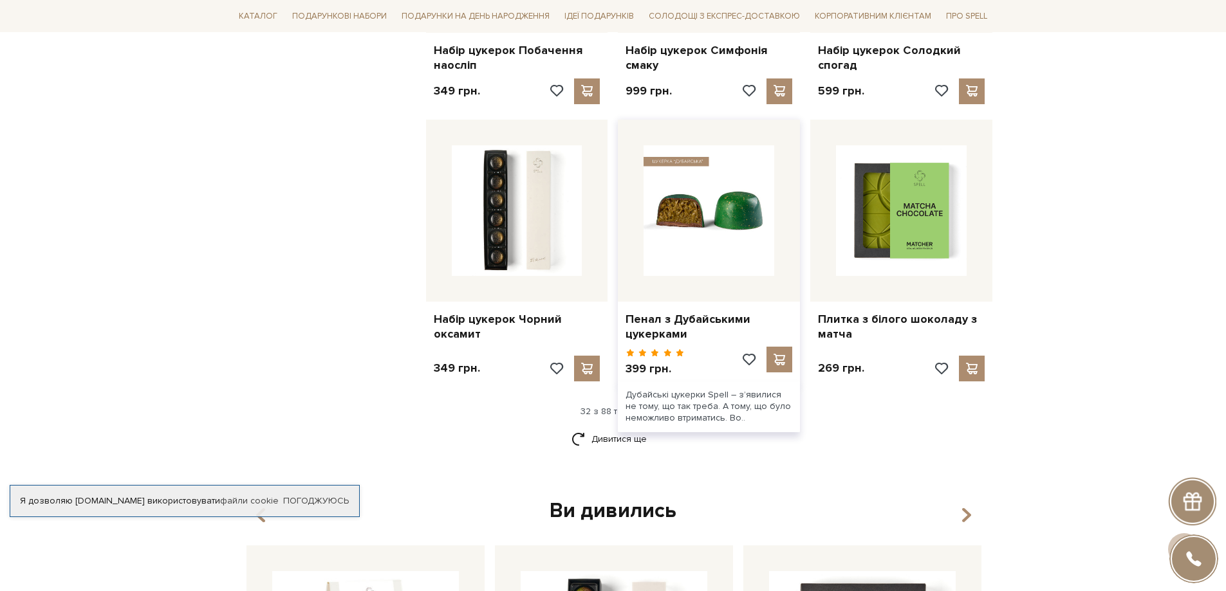
click at [686, 209] on img at bounding box center [709, 210] width 131 height 131
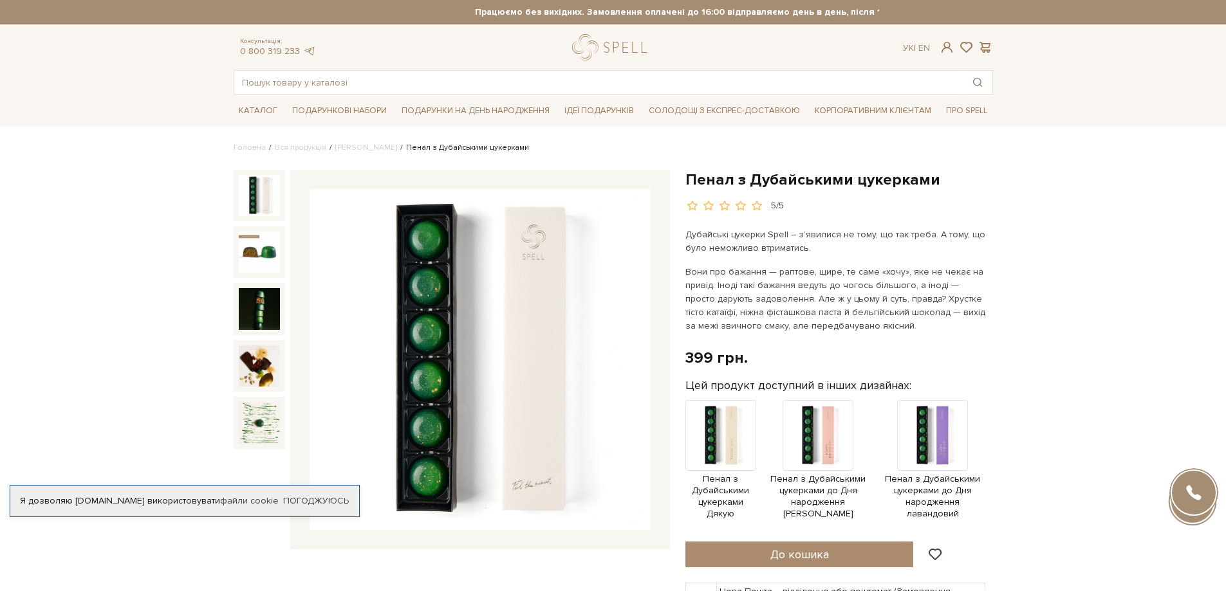
click at [517, 346] on img at bounding box center [480, 359] width 341 height 341
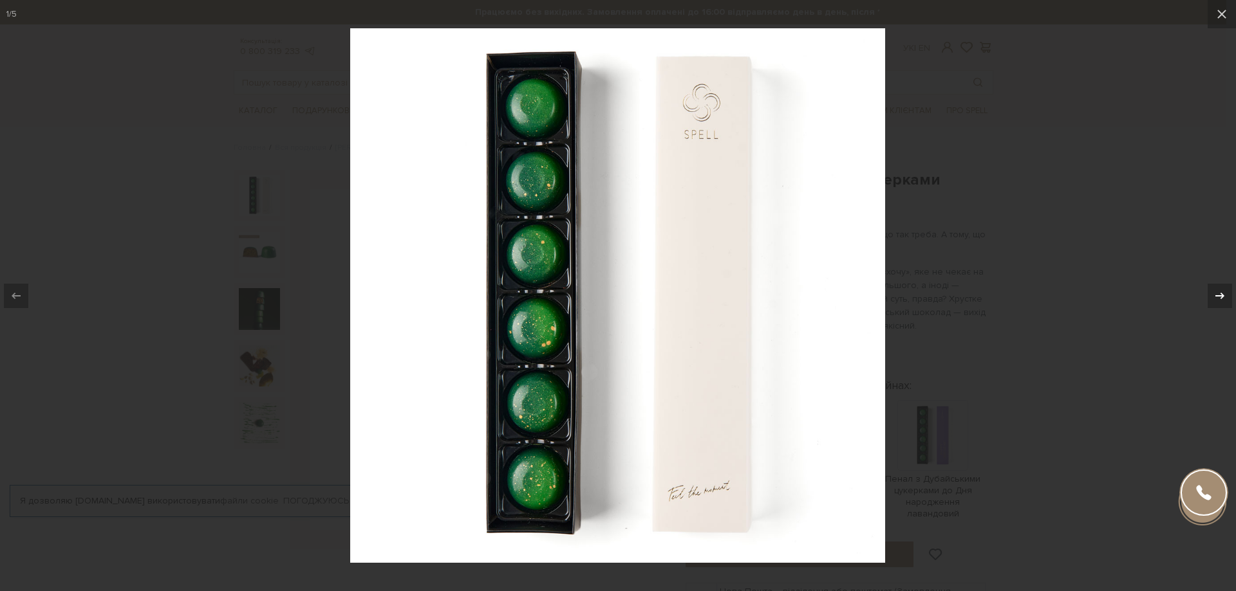
click at [1219, 293] on icon at bounding box center [1219, 295] width 15 height 15
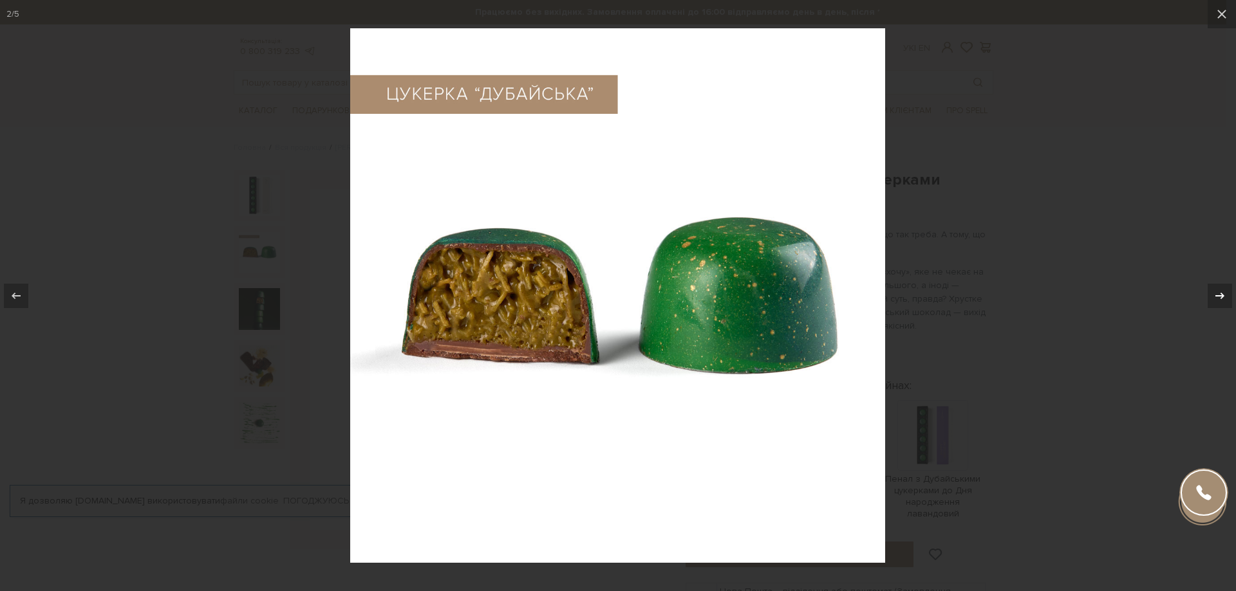
click at [1219, 293] on icon at bounding box center [1219, 295] width 15 height 15
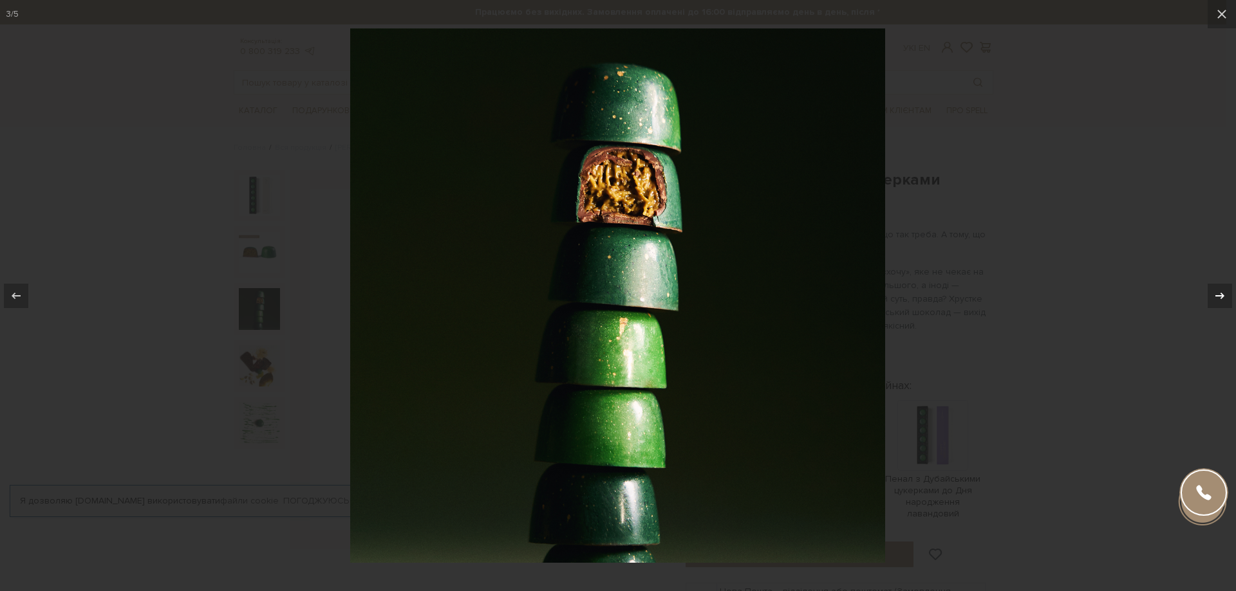
click at [1219, 293] on icon at bounding box center [1219, 295] width 15 height 15
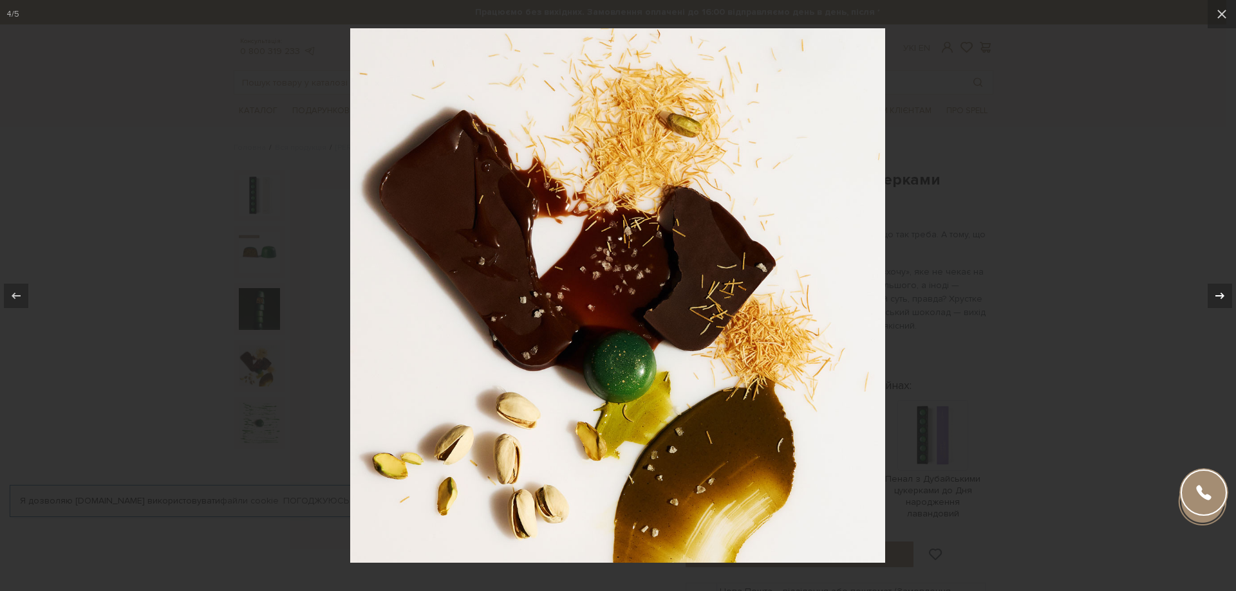
click at [1219, 293] on icon at bounding box center [1219, 295] width 15 height 15
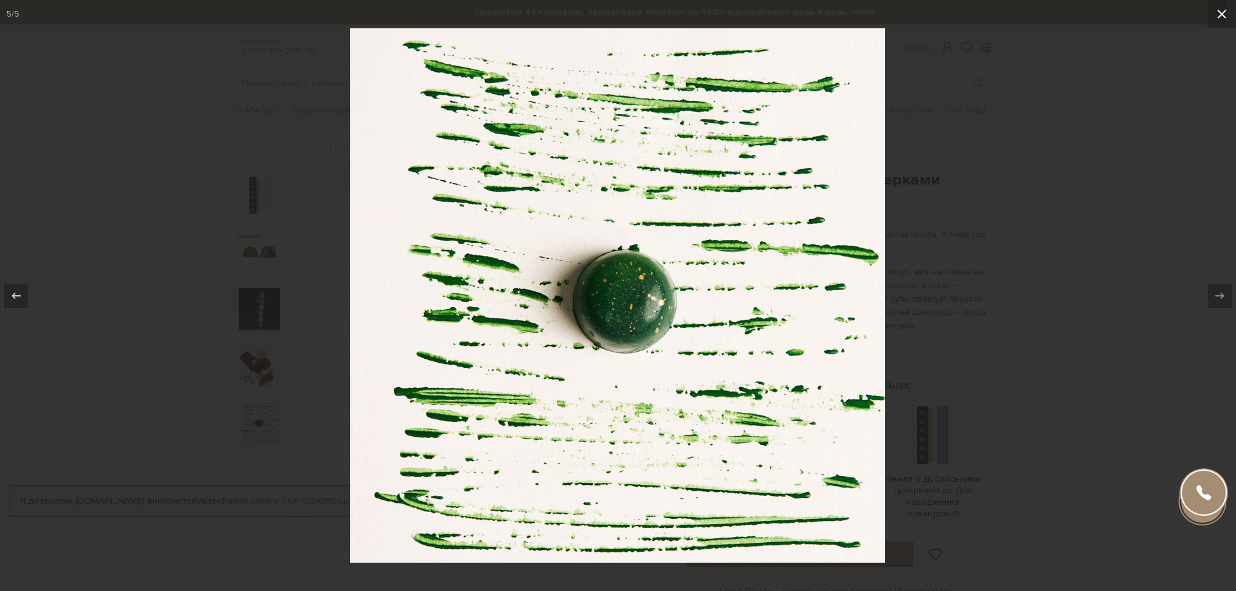
click at [1225, 13] on icon at bounding box center [1221, 13] width 15 height 15
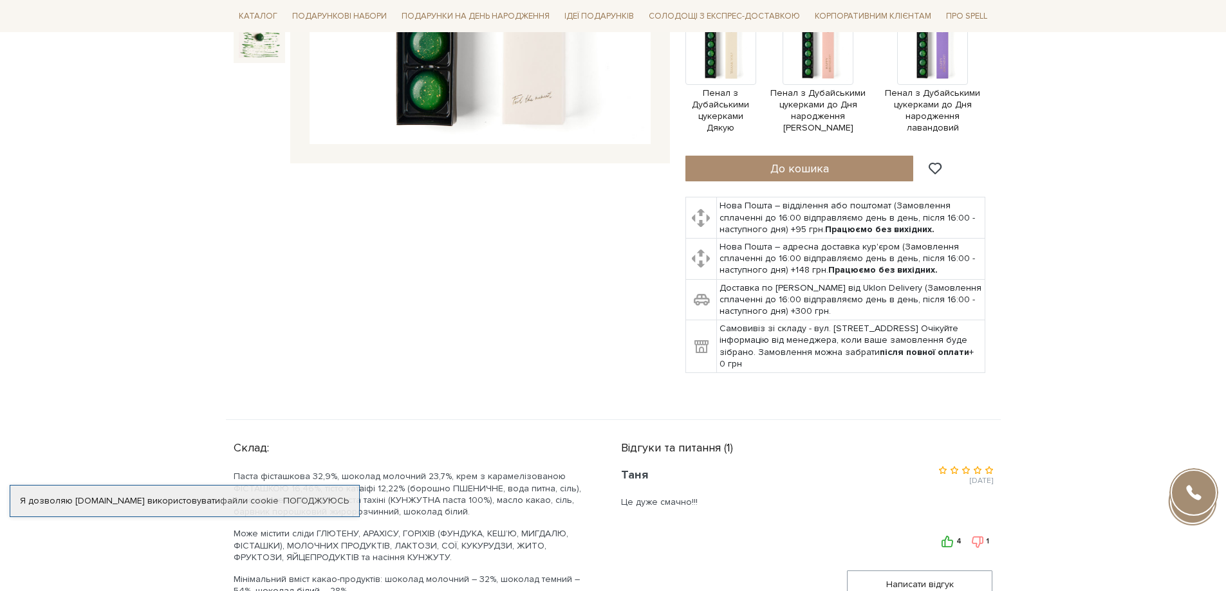
scroll to position [515, 0]
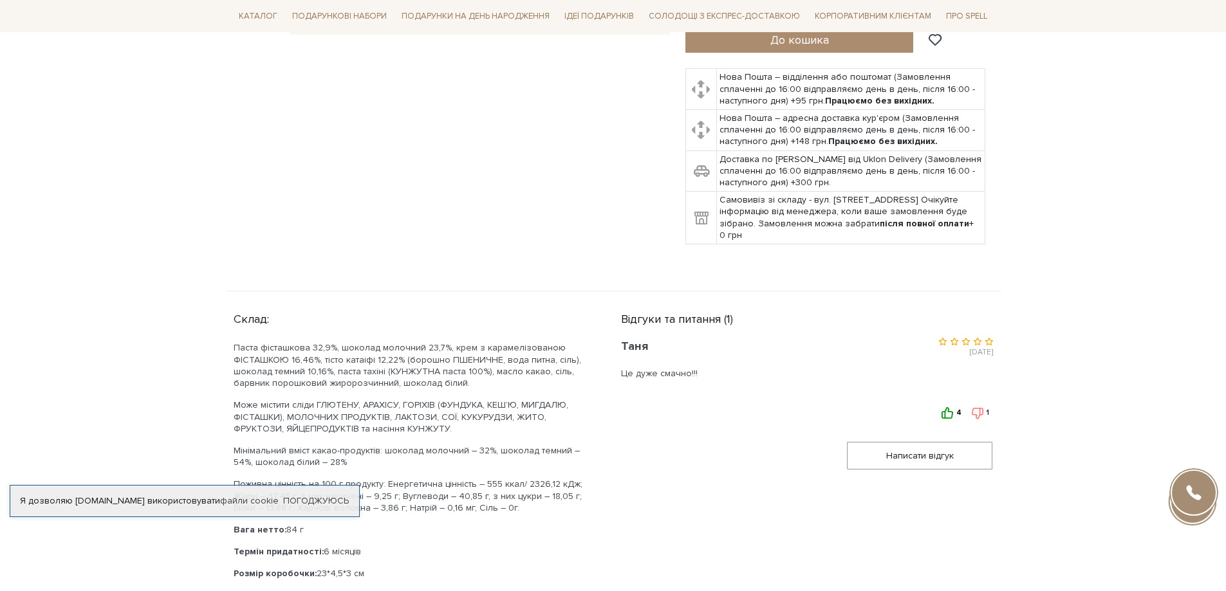
click at [949, 413] on icon at bounding box center [947, 413] width 12 height 12
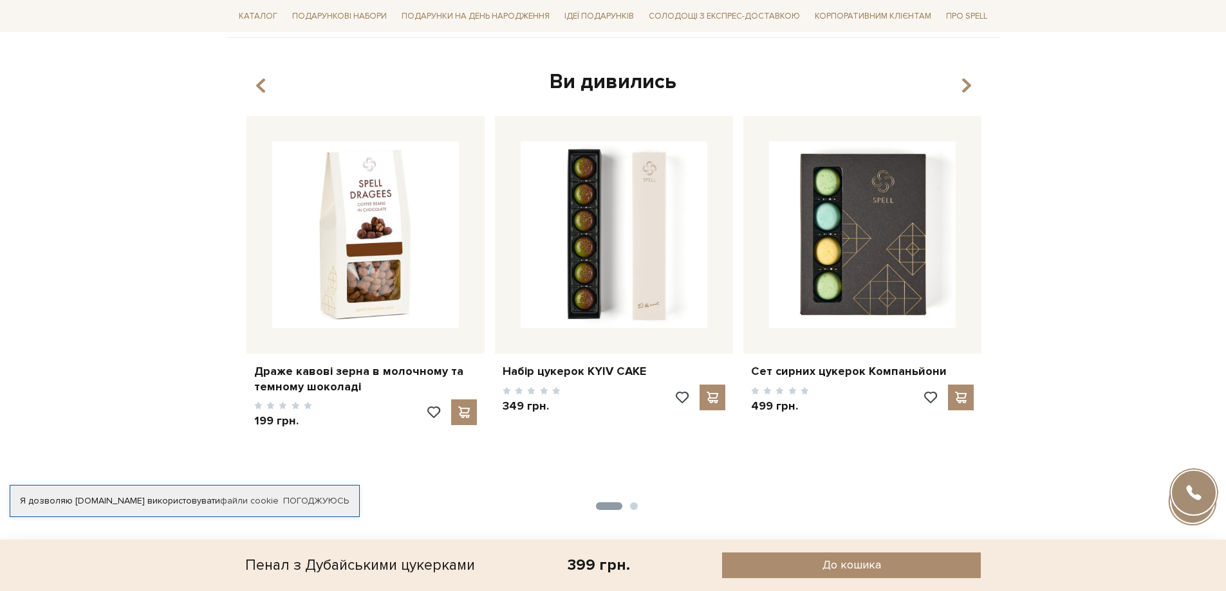
scroll to position [1495, 0]
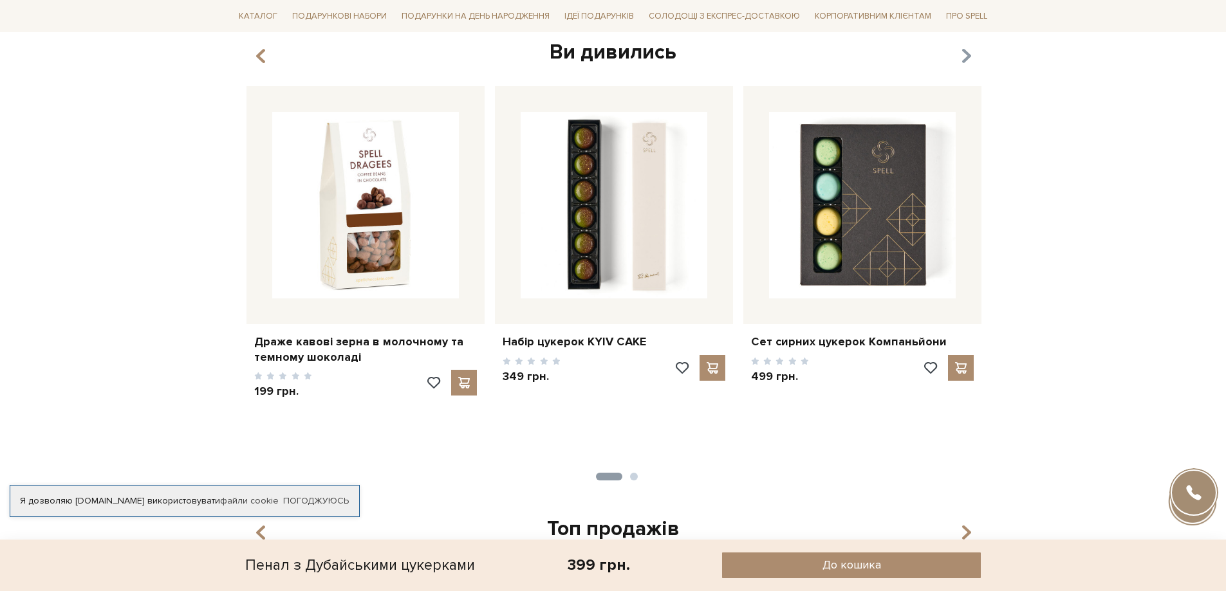
click at [966, 46] on icon "button" at bounding box center [965, 57] width 11 height 22
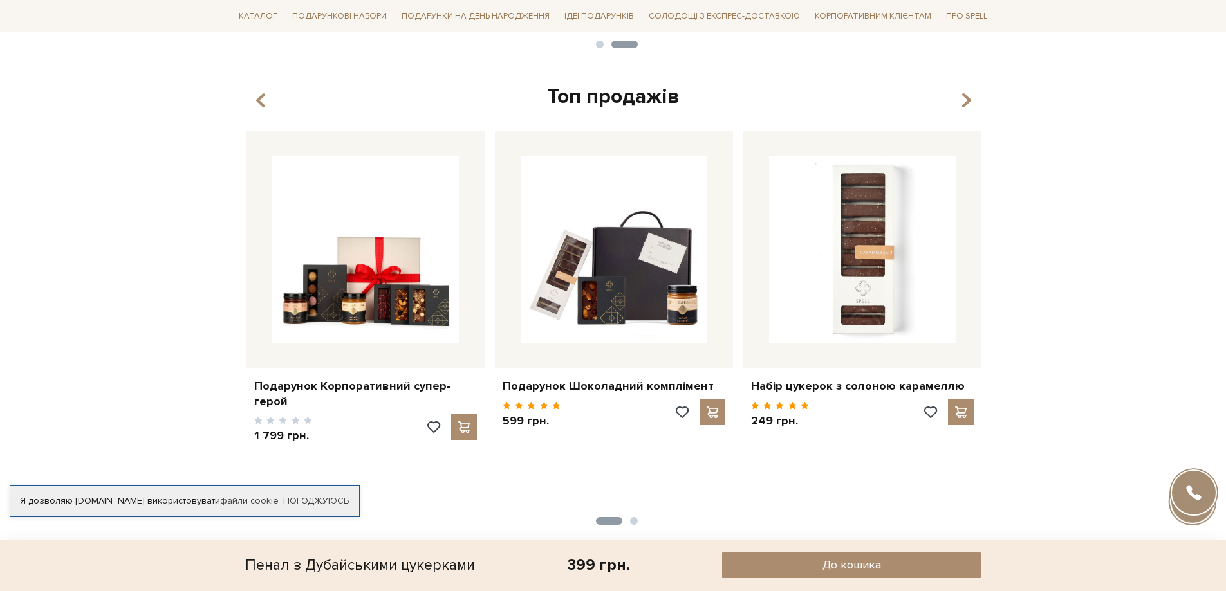
scroll to position [1881, 0]
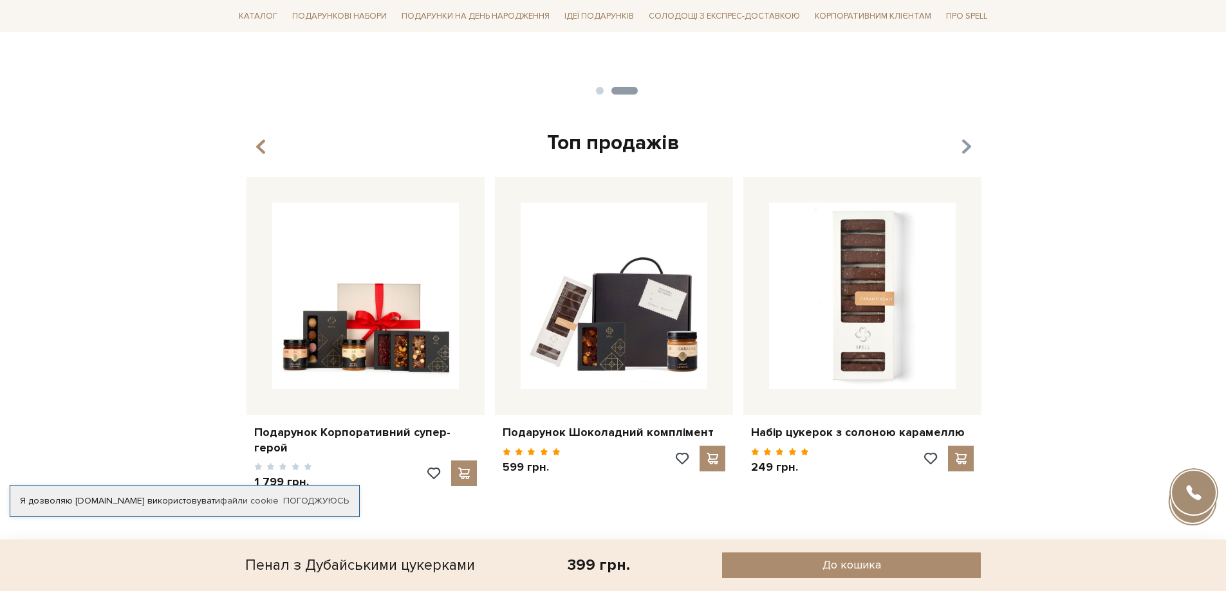
click at [969, 137] on icon "button" at bounding box center [965, 147] width 11 height 22
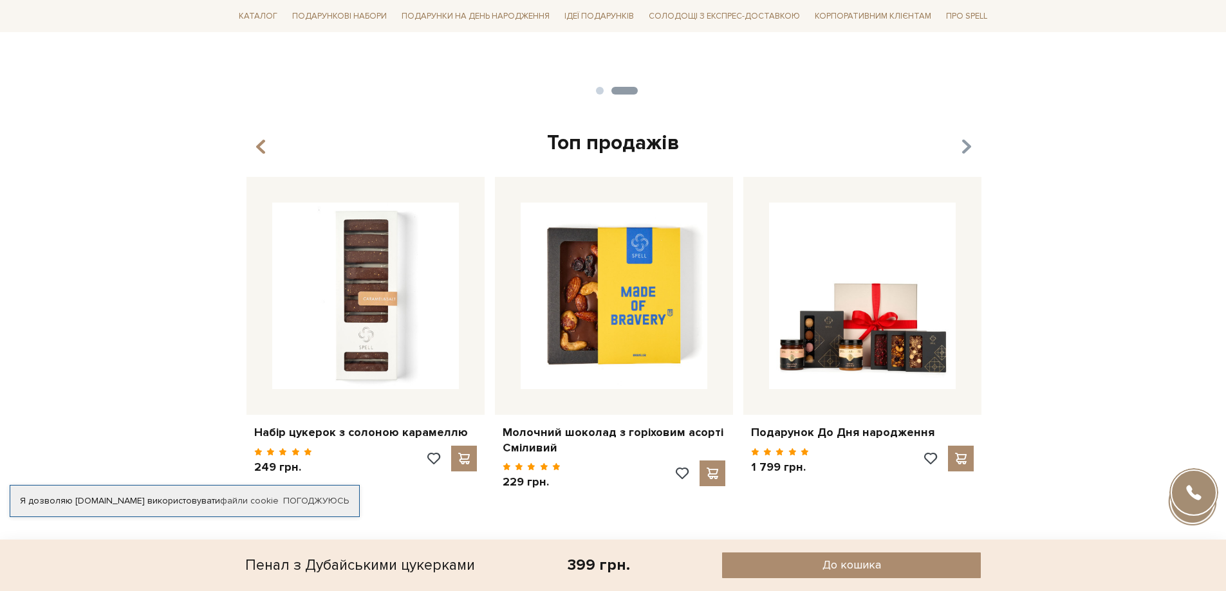
click at [969, 137] on icon "button" at bounding box center [965, 147] width 11 height 22
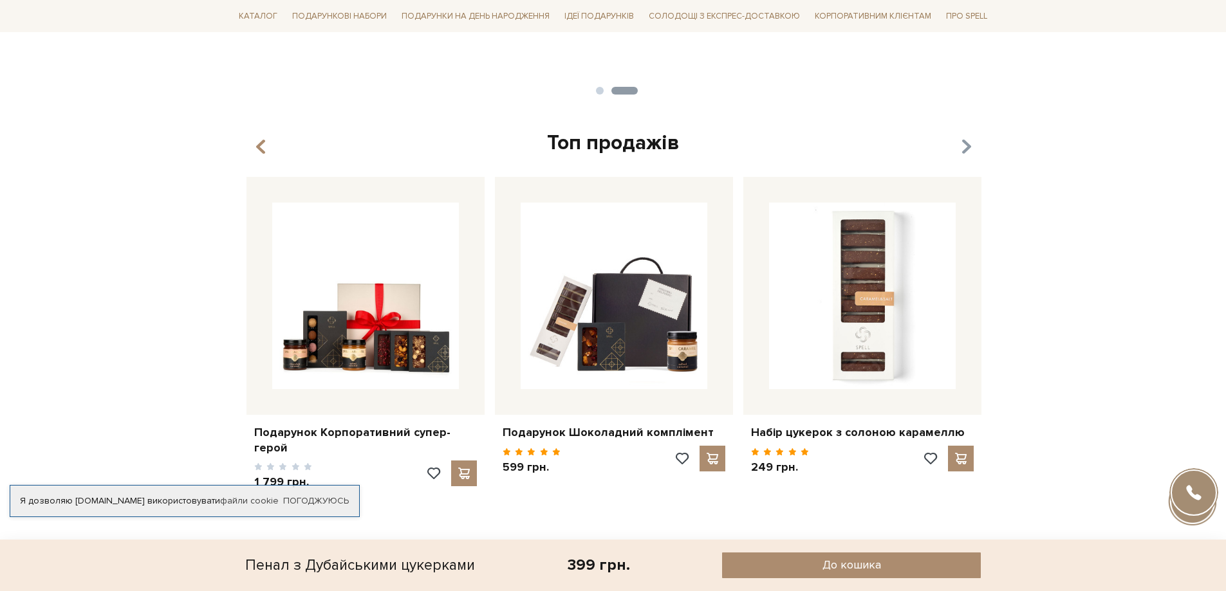
click at [969, 137] on icon "button" at bounding box center [965, 147] width 11 height 22
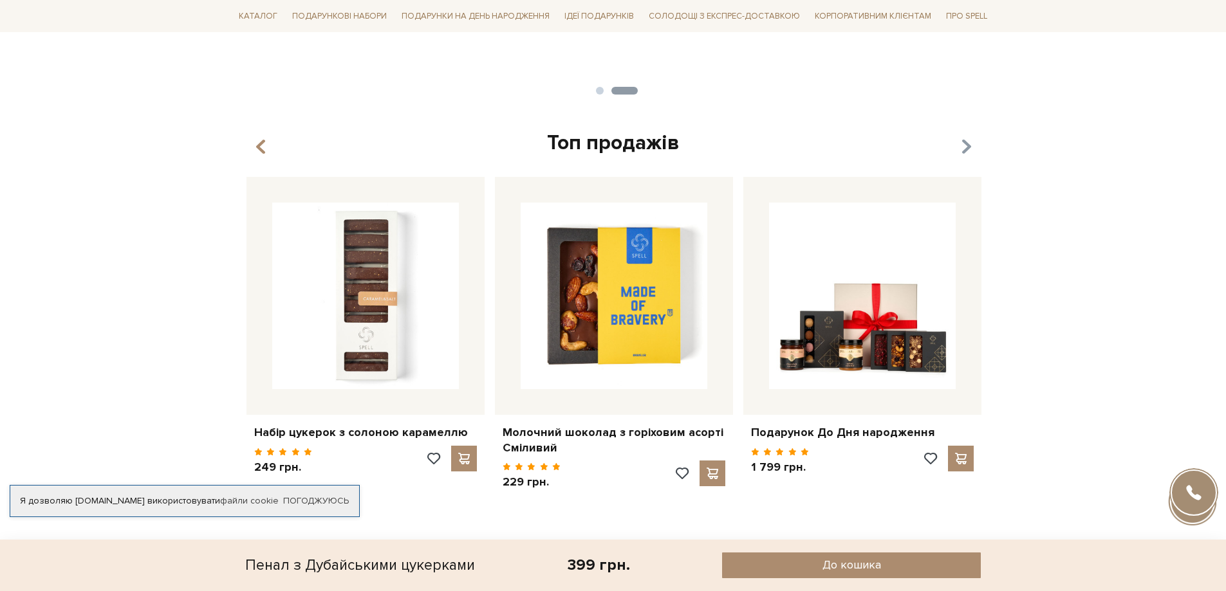
click at [969, 137] on icon "button" at bounding box center [965, 147] width 11 height 22
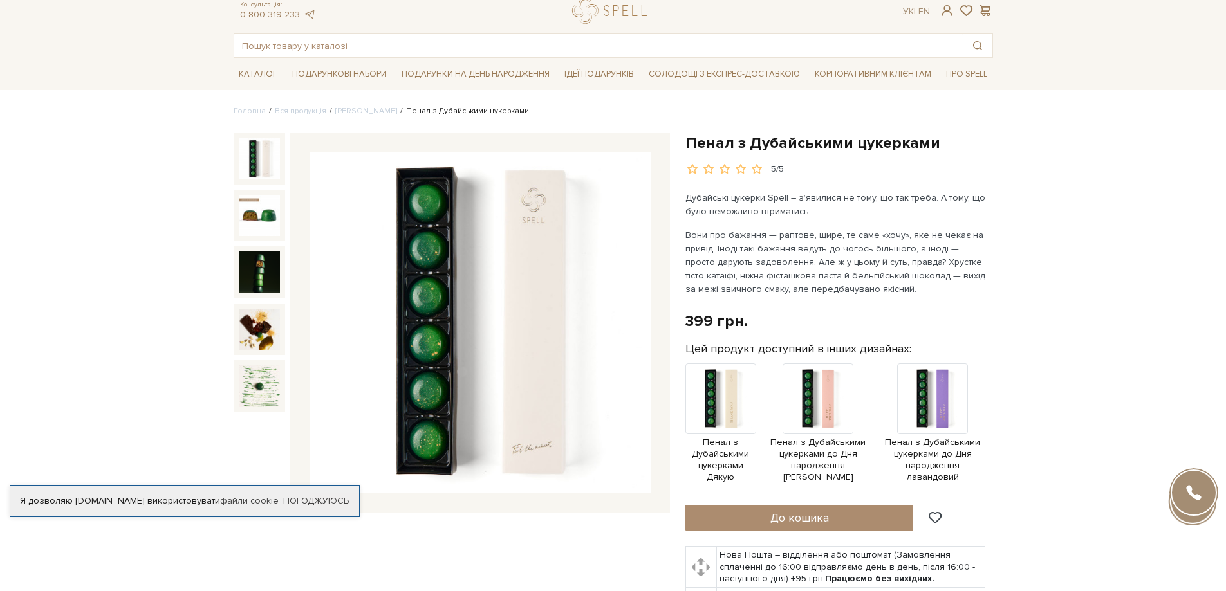
scroll to position [0, 0]
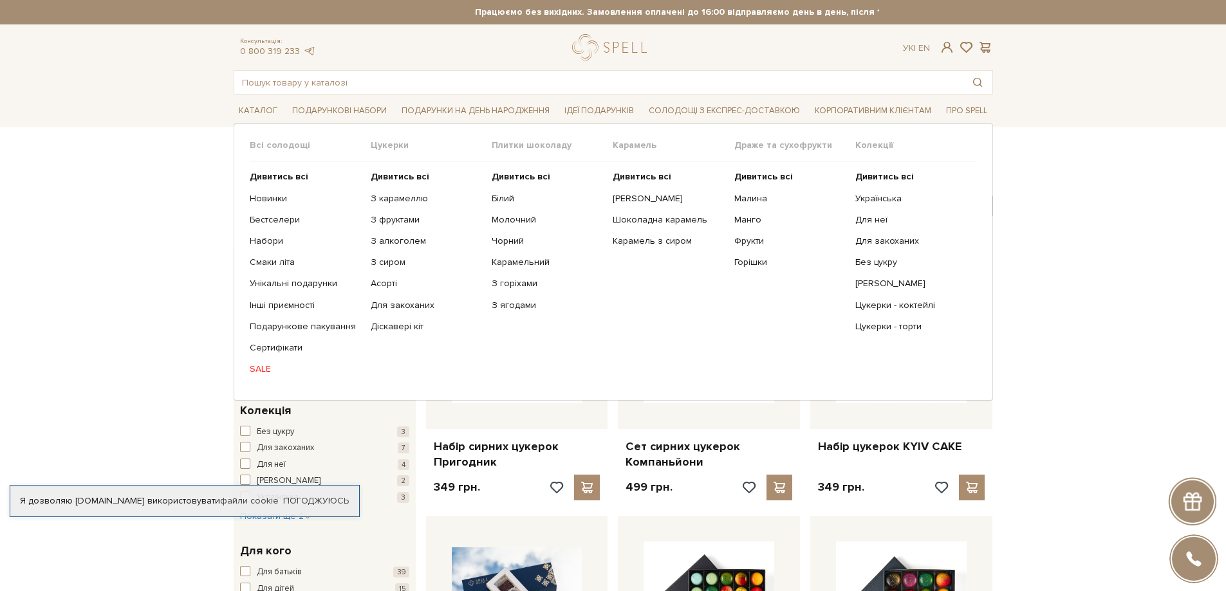
click at [260, 369] on link "SALE" at bounding box center [305, 370] width 111 height 12
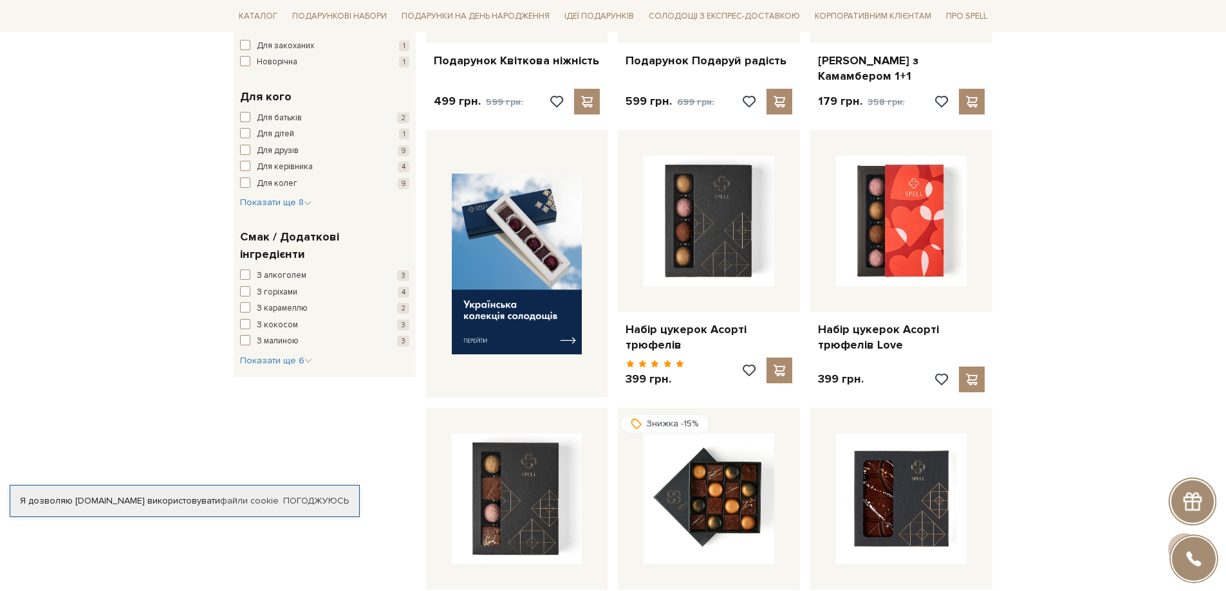
scroll to position [515, 0]
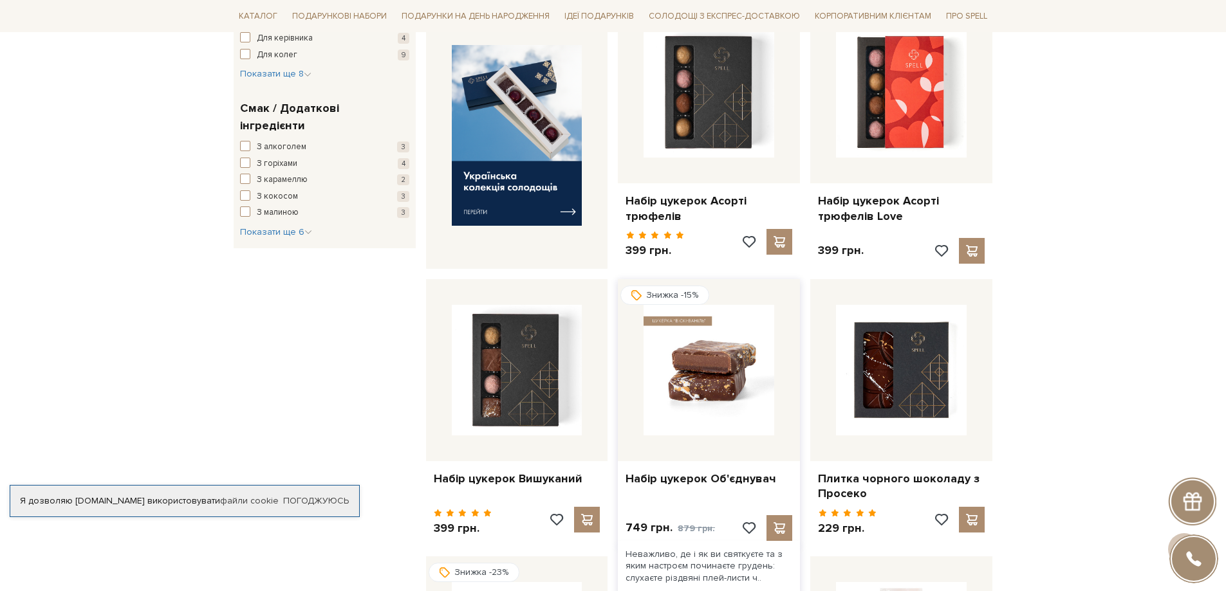
click at [709, 360] on img at bounding box center [709, 370] width 131 height 131
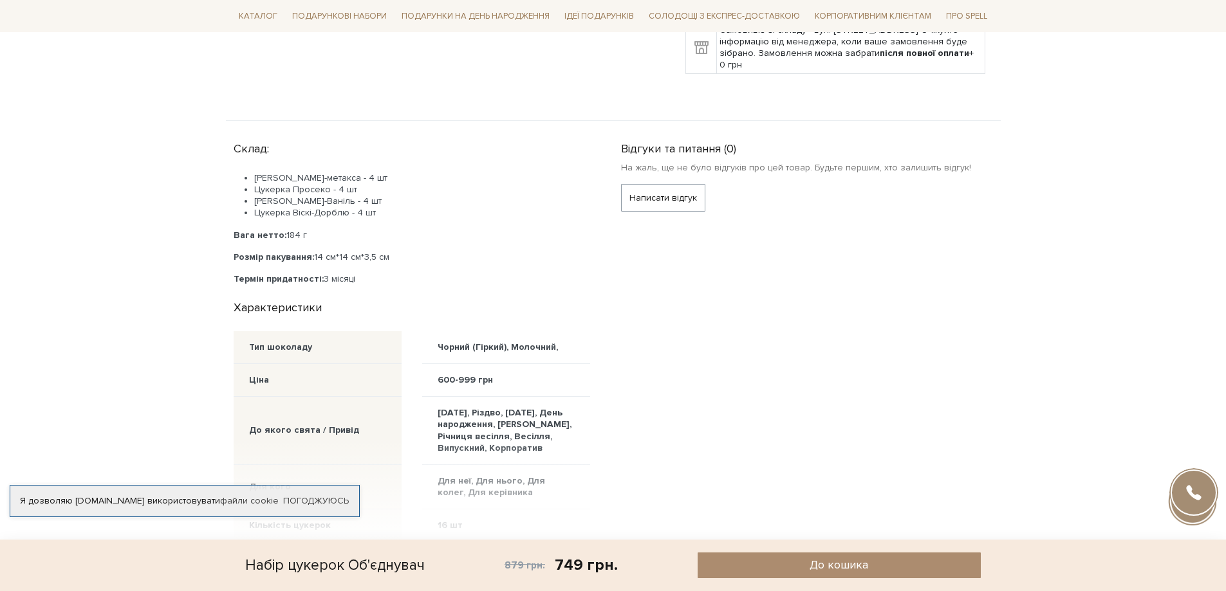
scroll to position [644, 0]
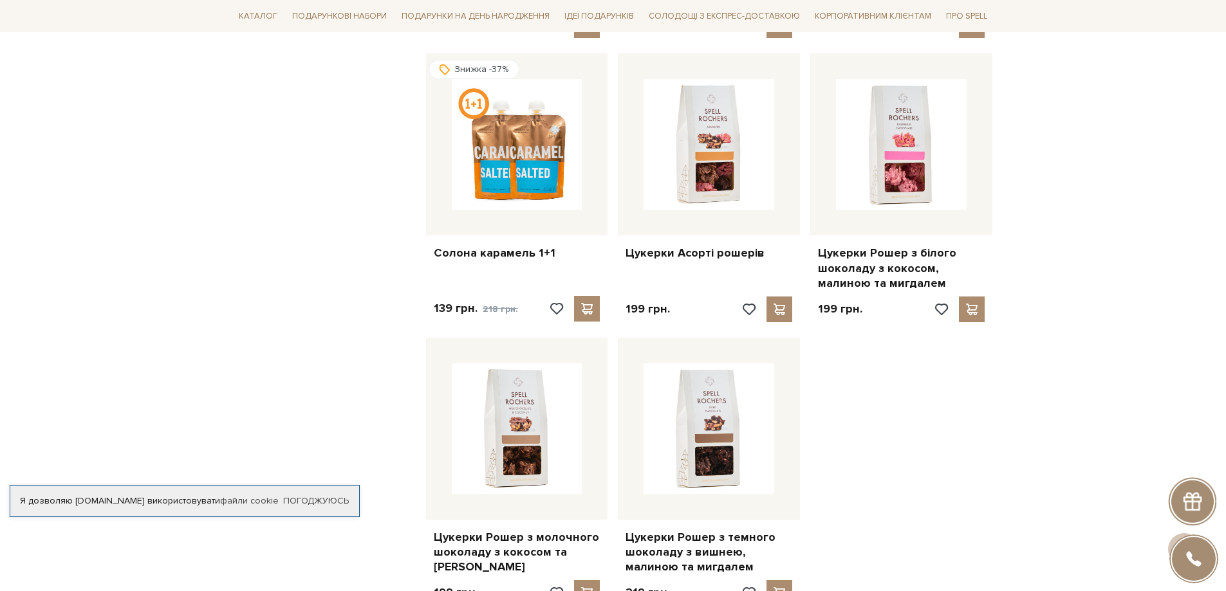
scroll to position [1416, 0]
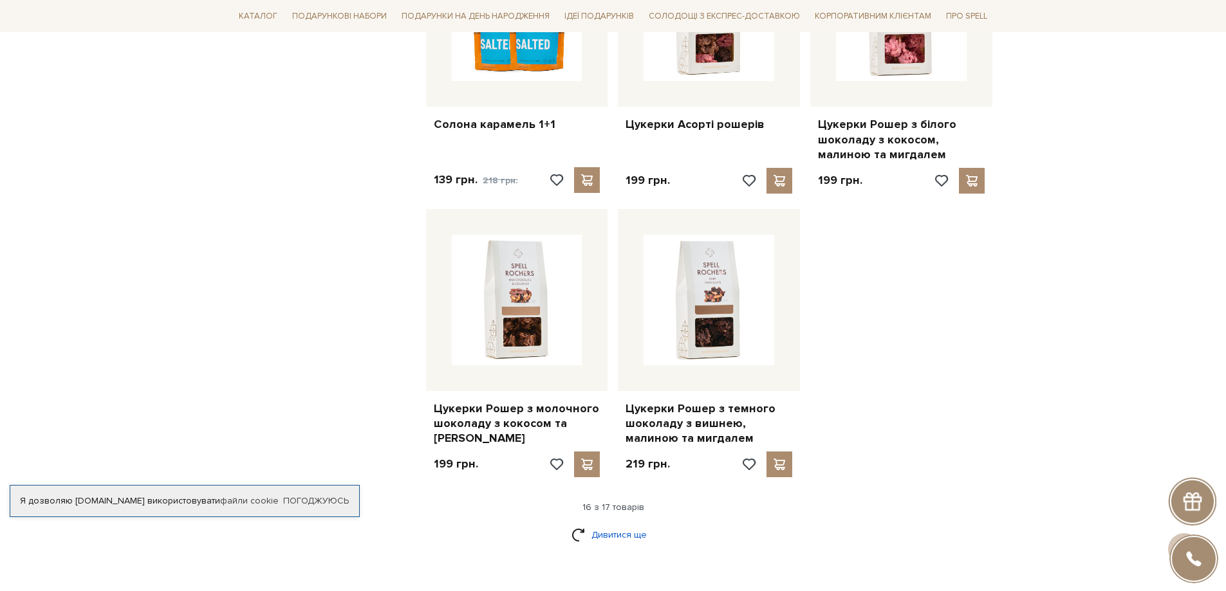
click at [611, 524] on link "Дивитися ще" at bounding box center [613, 535] width 84 height 23
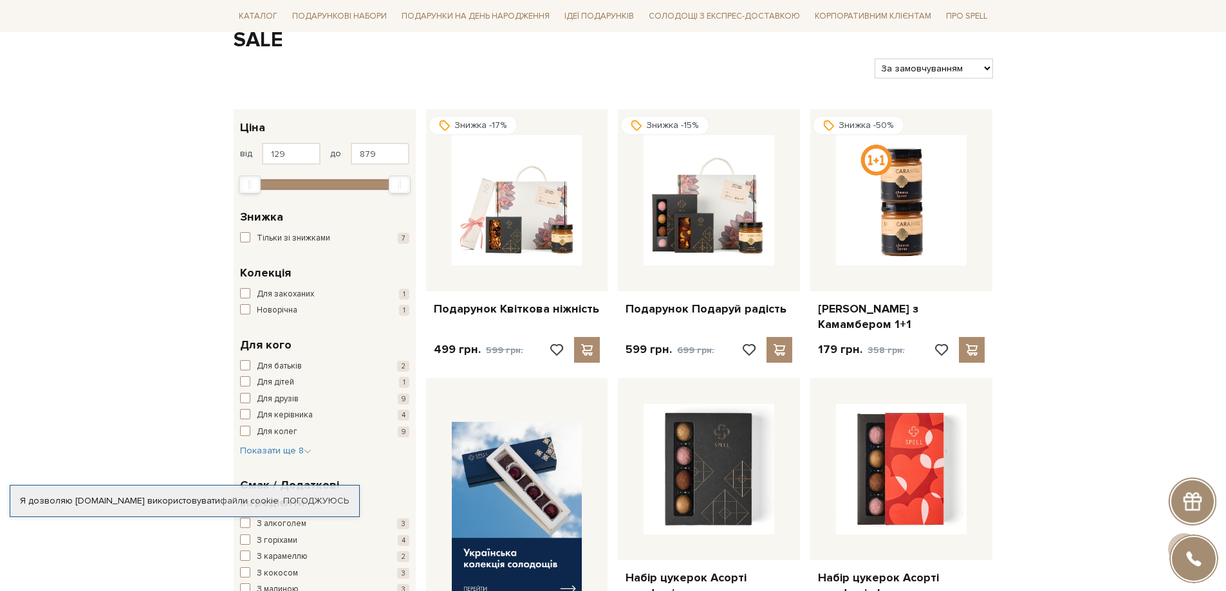
scroll to position [129, 0]
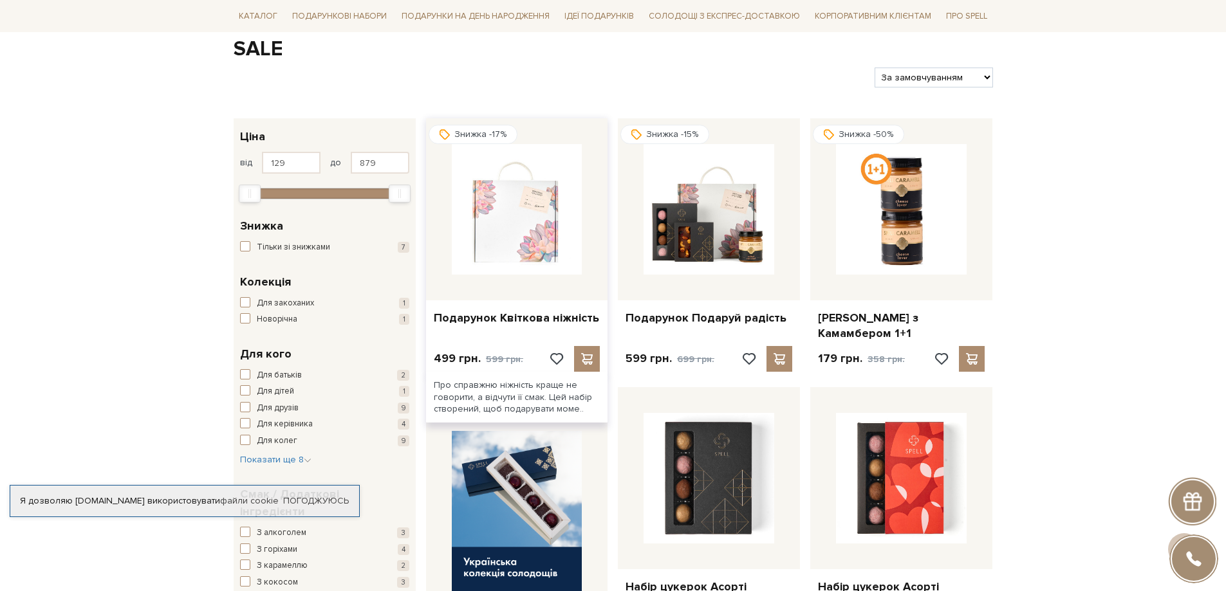
click at [530, 233] on img at bounding box center [517, 209] width 131 height 131
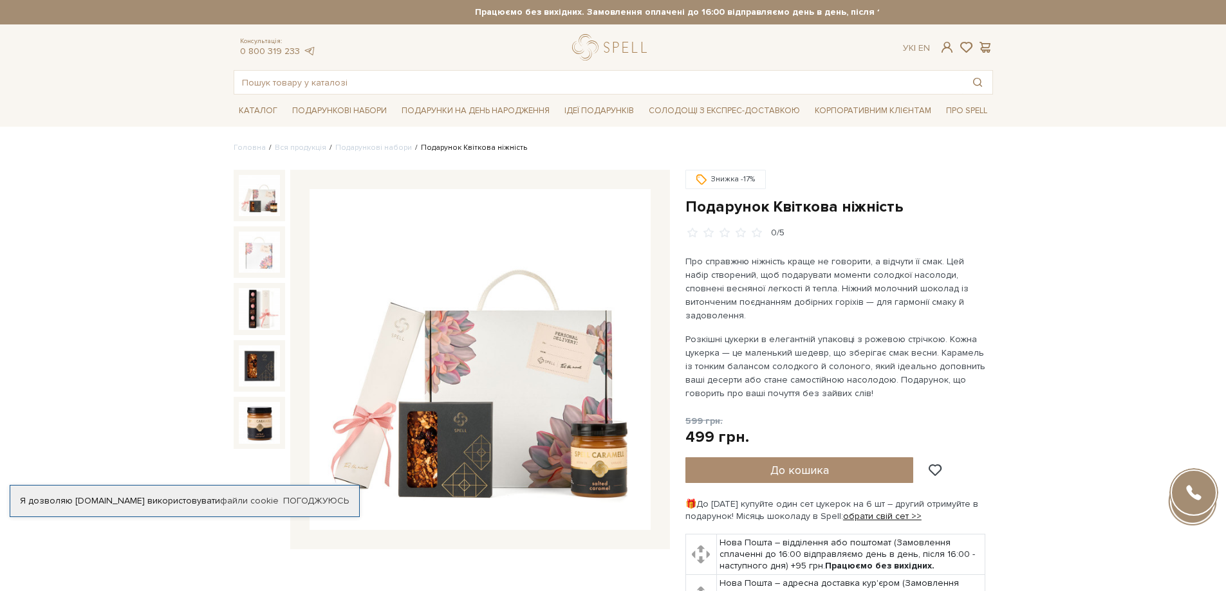
scroll to position [129, 0]
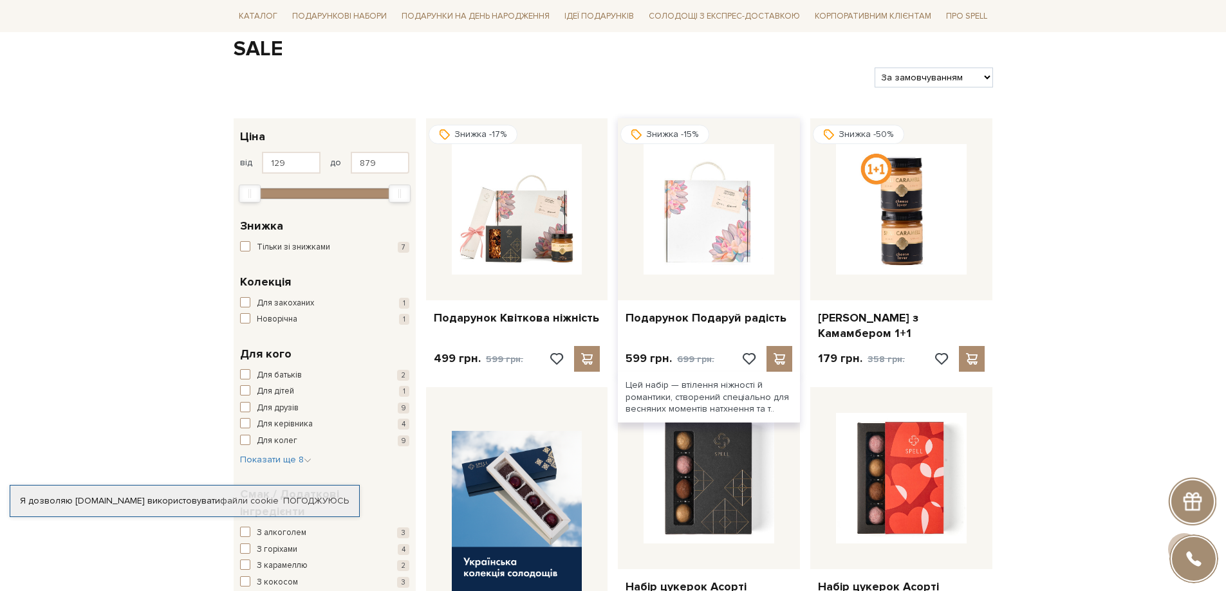
click at [714, 250] on img at bounding box center [709, 209] width 131 height 131
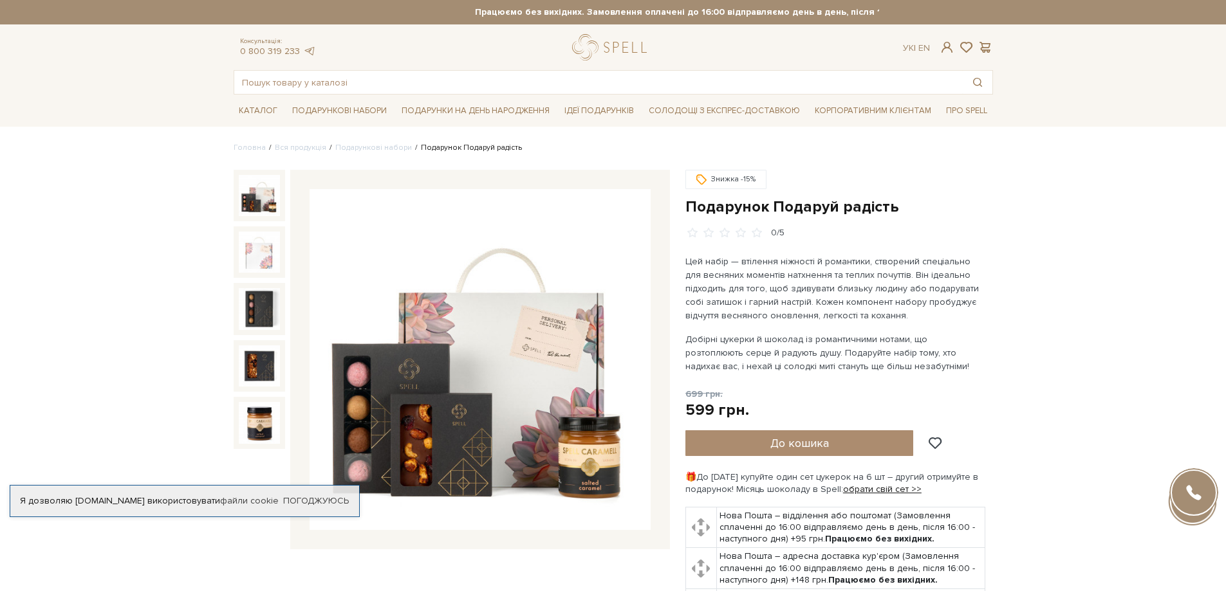
click at [248, 197] on img at bounding box center [259, 195] width 41 height 41
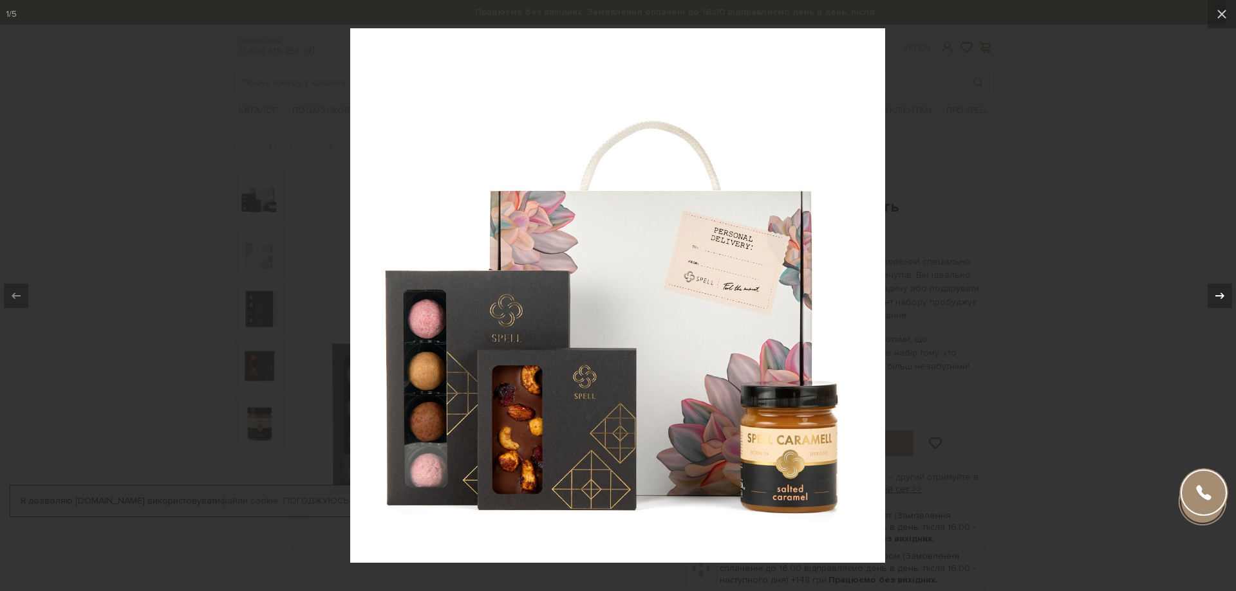
click at [1218, 295] on icon at bounding box center [1219, 295] width 15 height 15
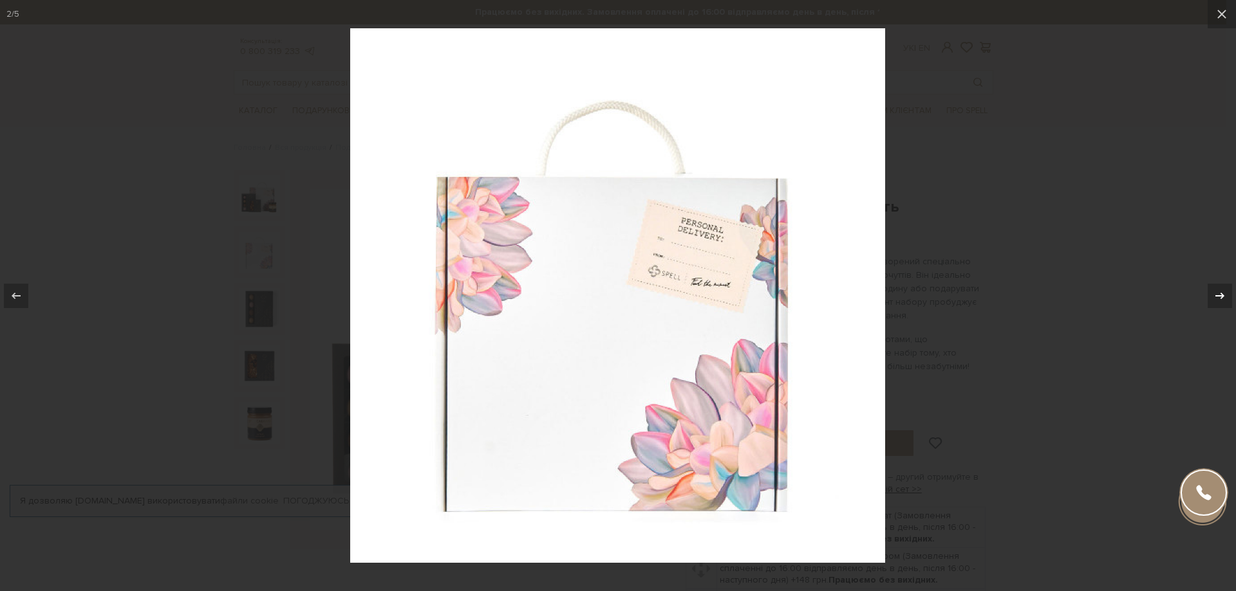
click at [1218, 295] on icon at bounding box center [1219, 295] width 15 height 15
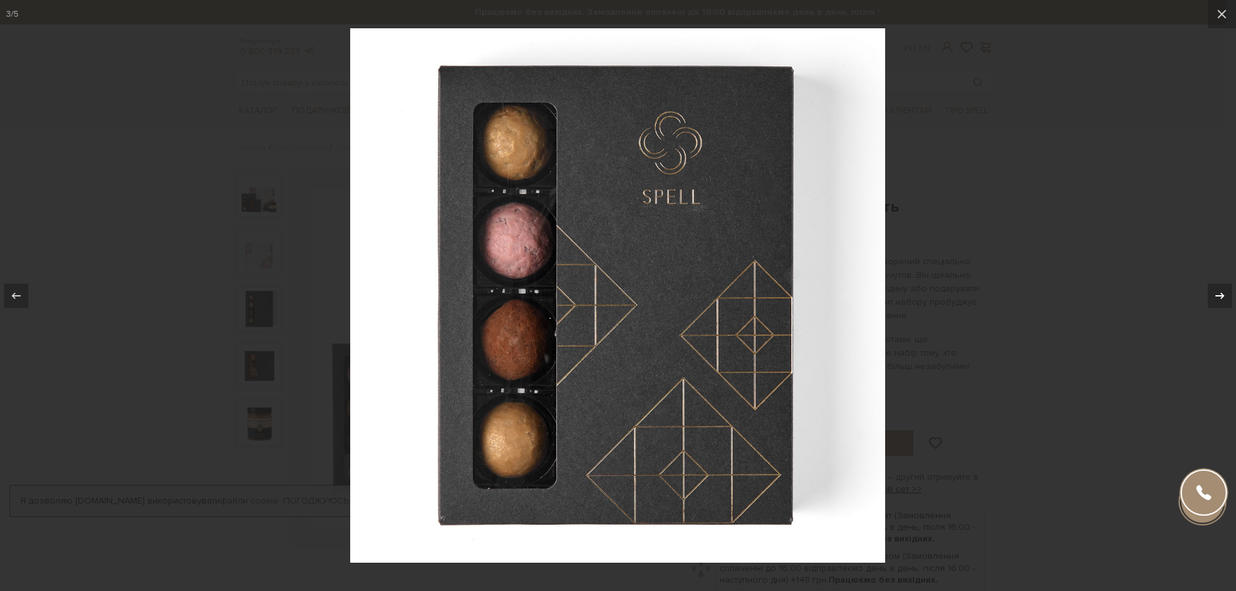
click at [1218, 295] on icon at bounding box center [1219, 295] width 15 height 15
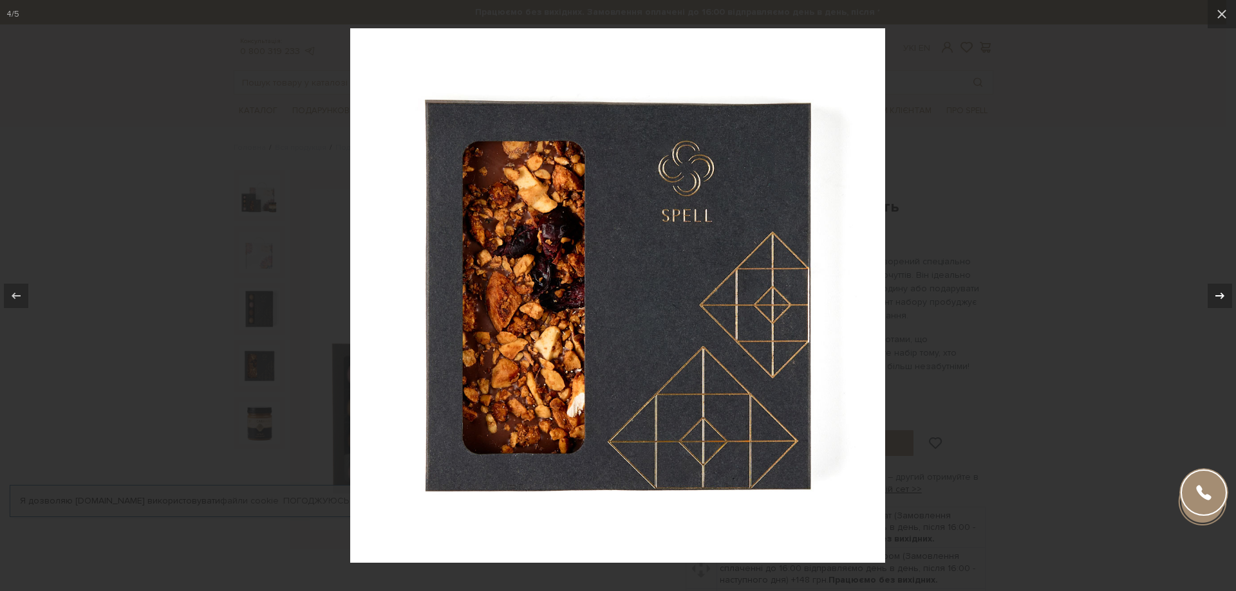
click at [1218, 295] on icon at bounding box center [1219, 295] width 15 height 15
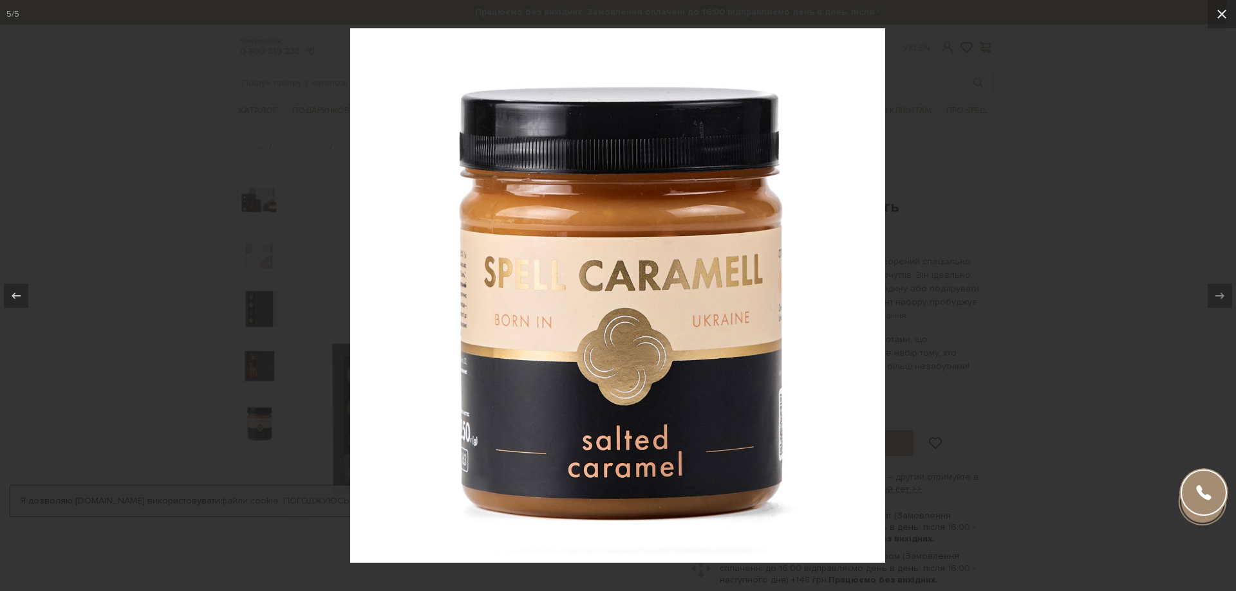
click at [1215, 17] on icon at bounding box center [1221, 13] width 15 height 15
